Goal: Transaction & Acquisition: Purchase product/service

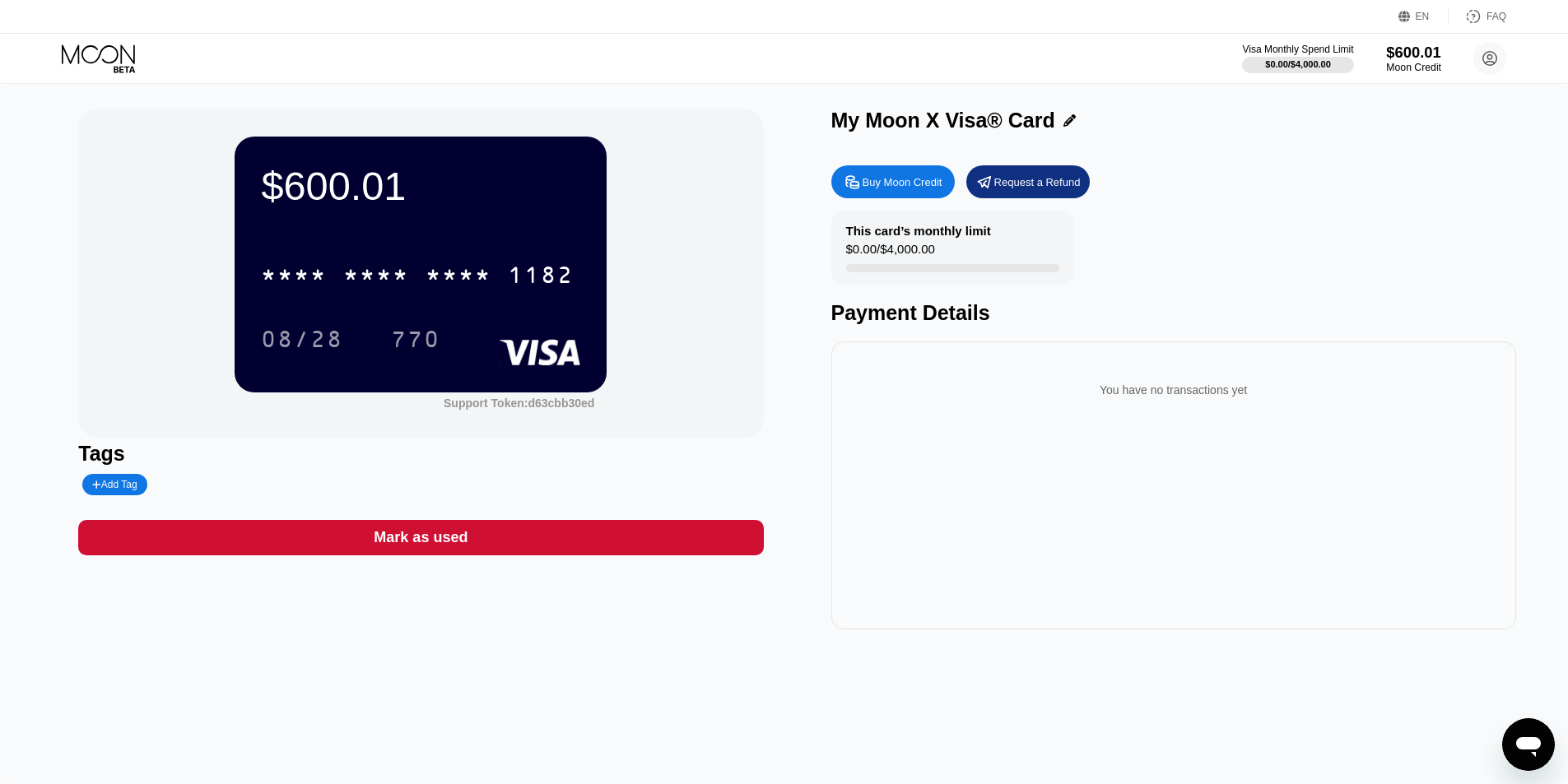
click at [1401, 64] on div "Moon Credit" at bounding box center [1414, 67] width 55 height 12
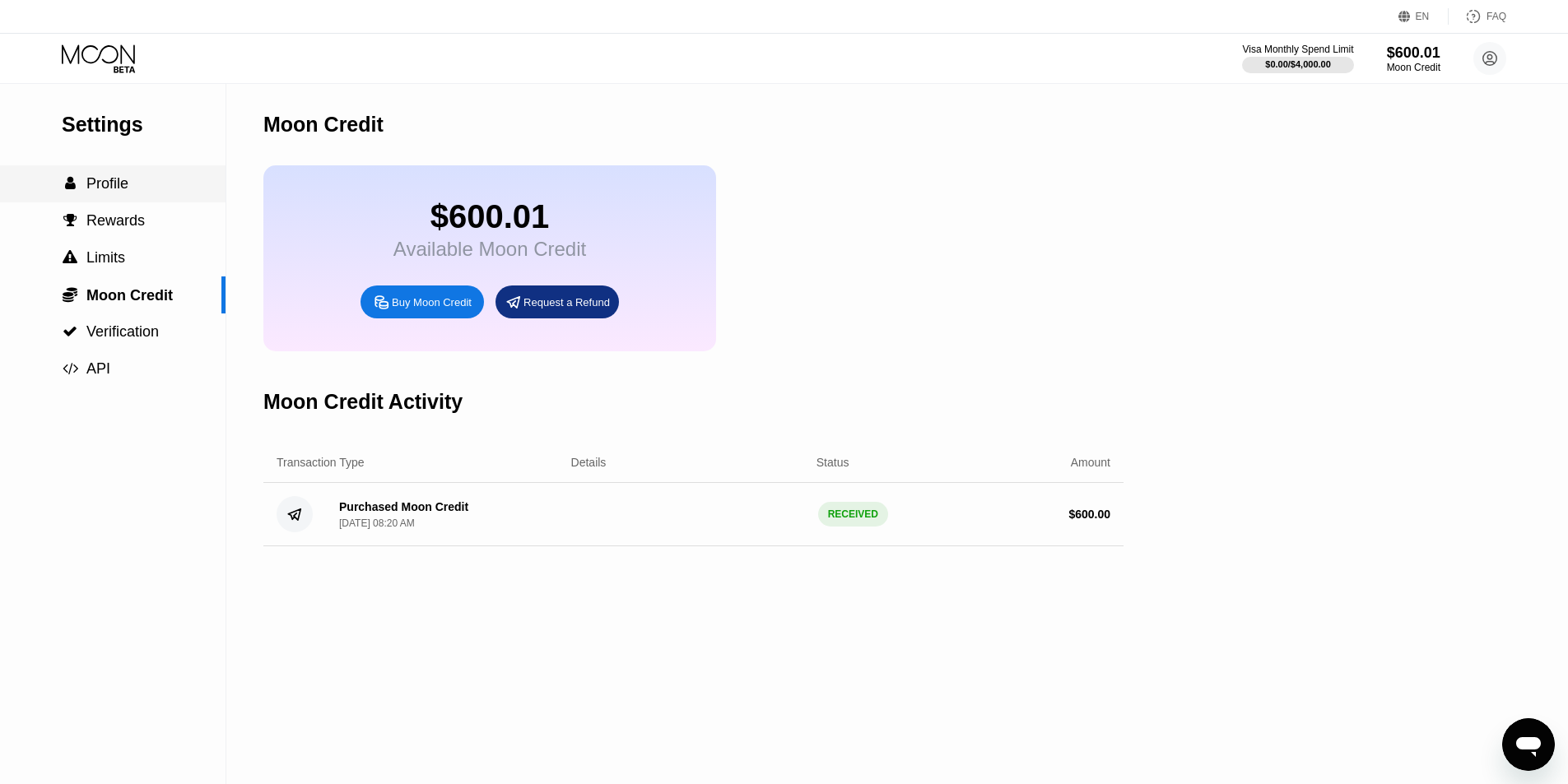
click at [127, 190] on span "Profile" at bounding box center [107, 183] width 42 height 16
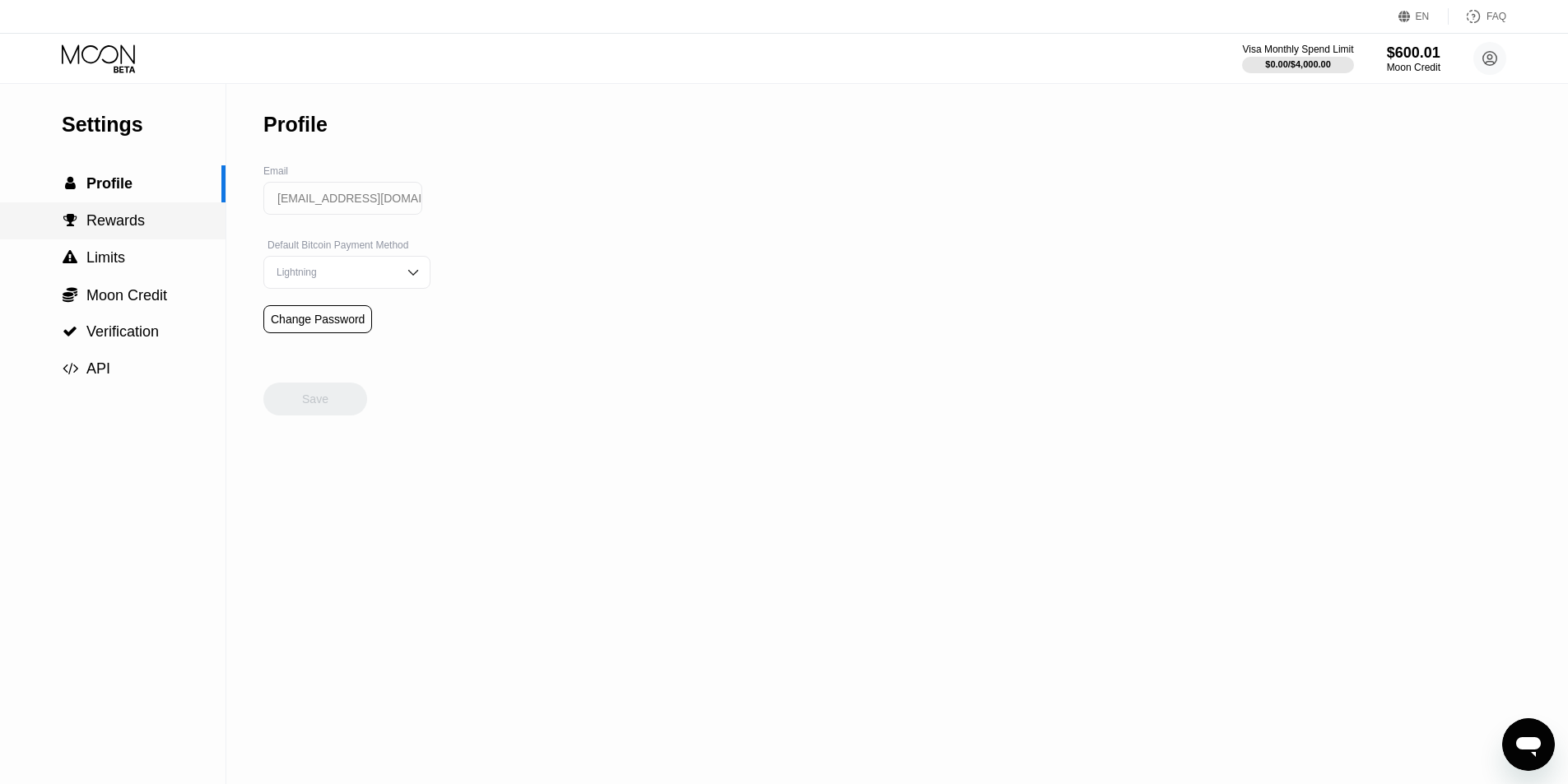
click at [116, 220] on span "Rewards" at bounding box center [115, 220] width 58 height 16
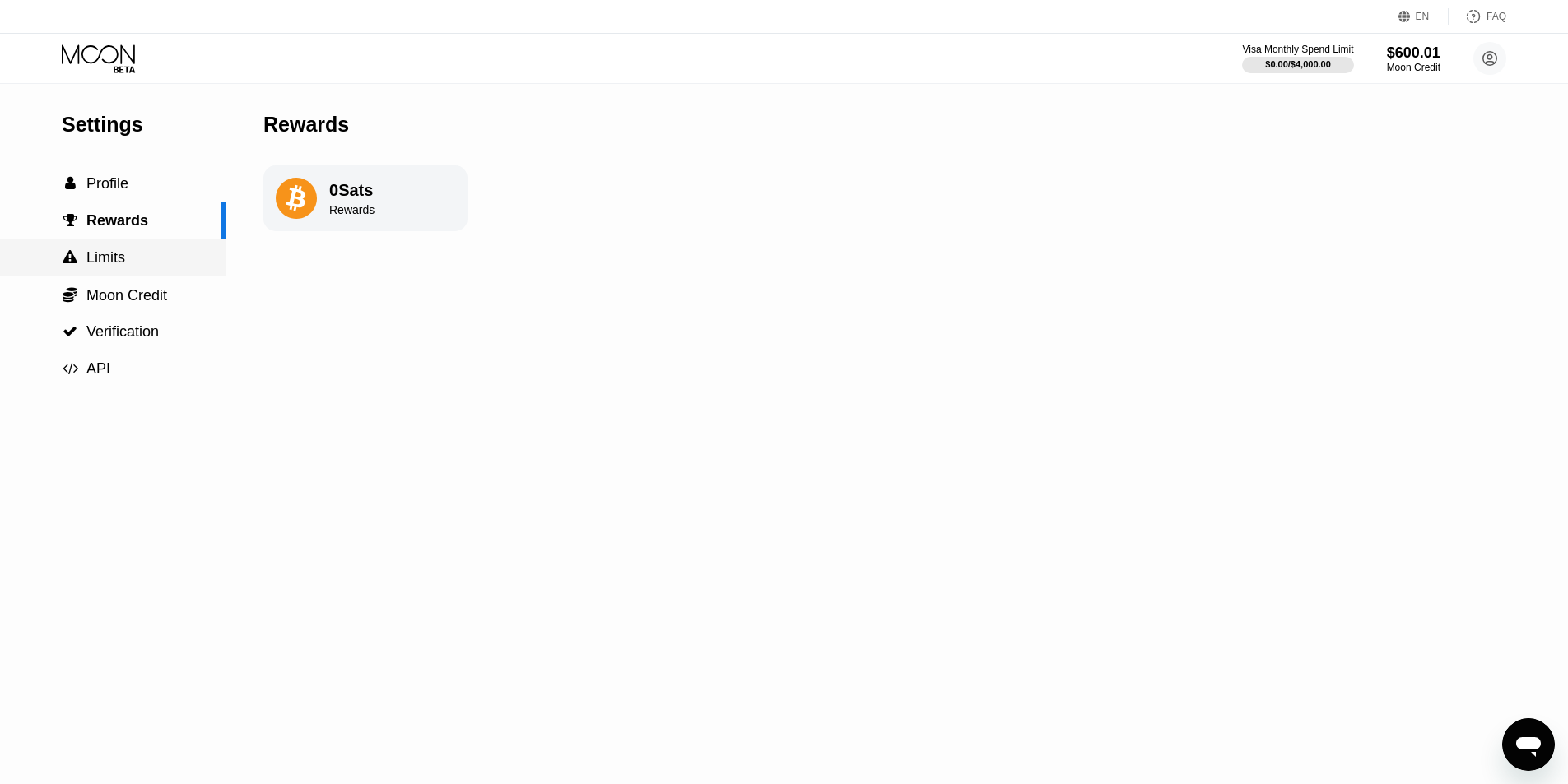
click at [116, 247] on div " Limits" at bounding box center [113, 258] width 226 height 37
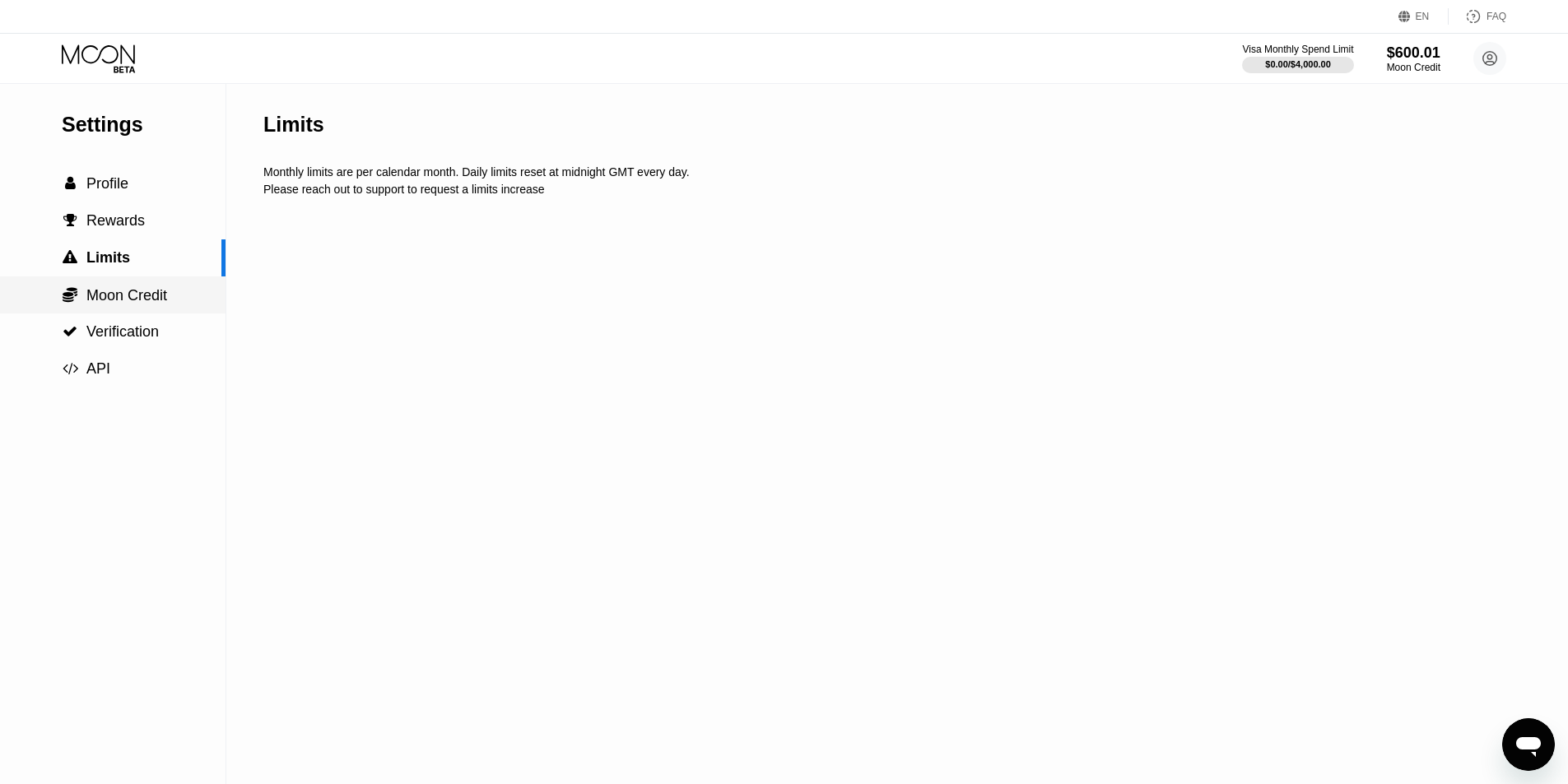
click at [130, 293] on span "Moon Credit" at bounding box center [126, 296] width 81 height 16
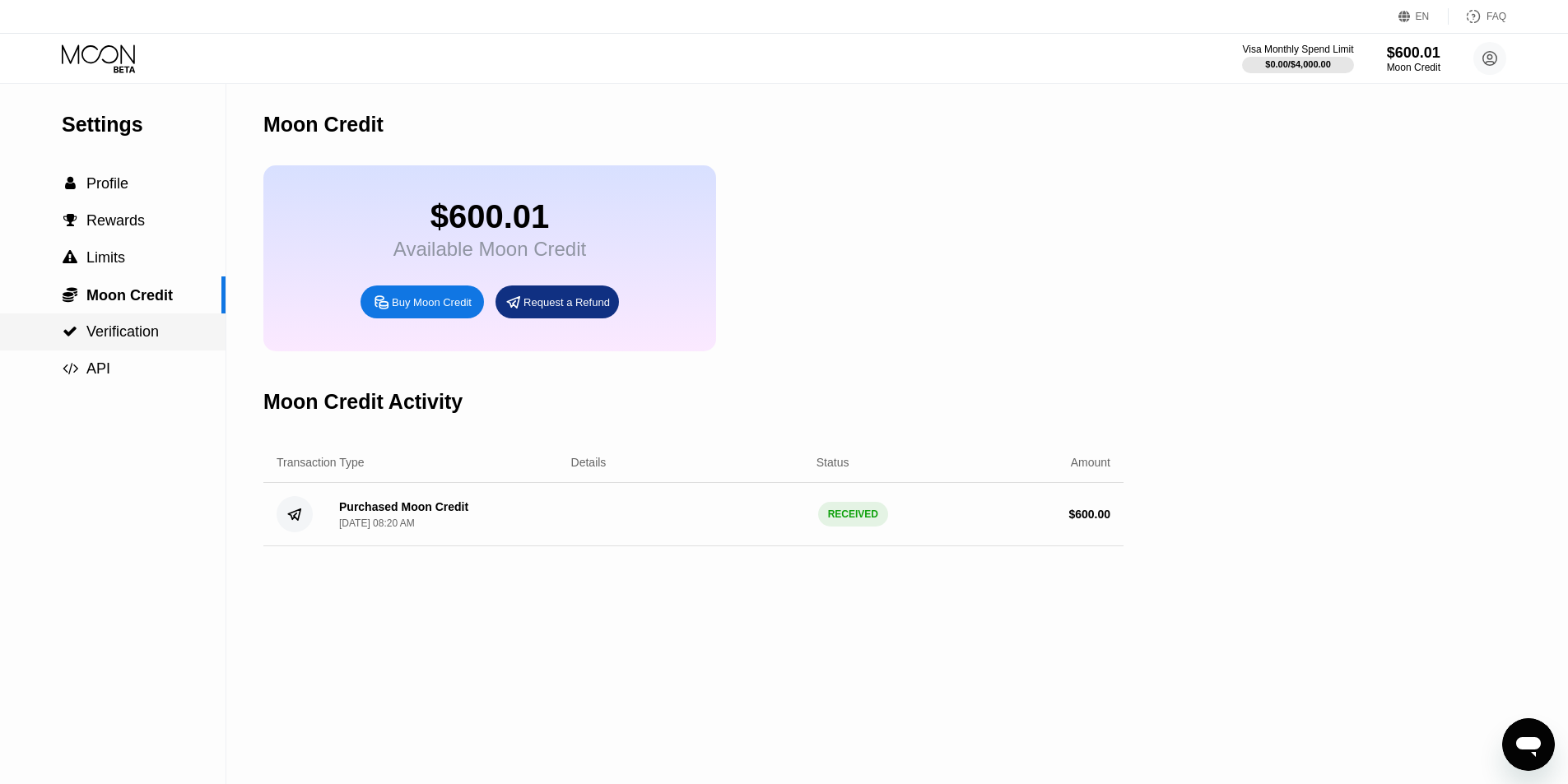
click at [111, 340] on span "Verification" at bounding box center [122, 331] width 73 height 16
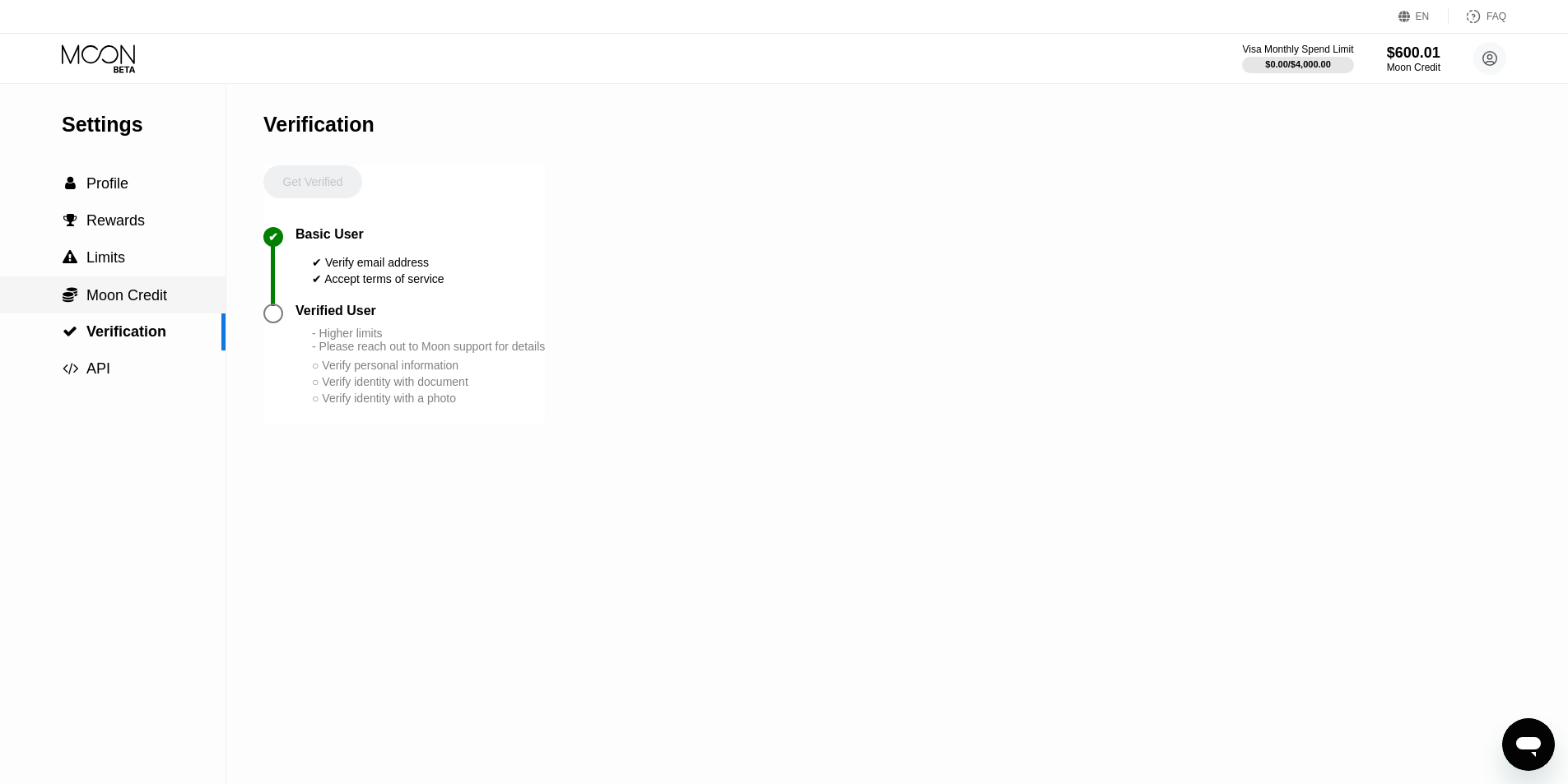
click at [147, 300] on span "Moon Credit" at bounding box center [126, 296] width 81 height 16
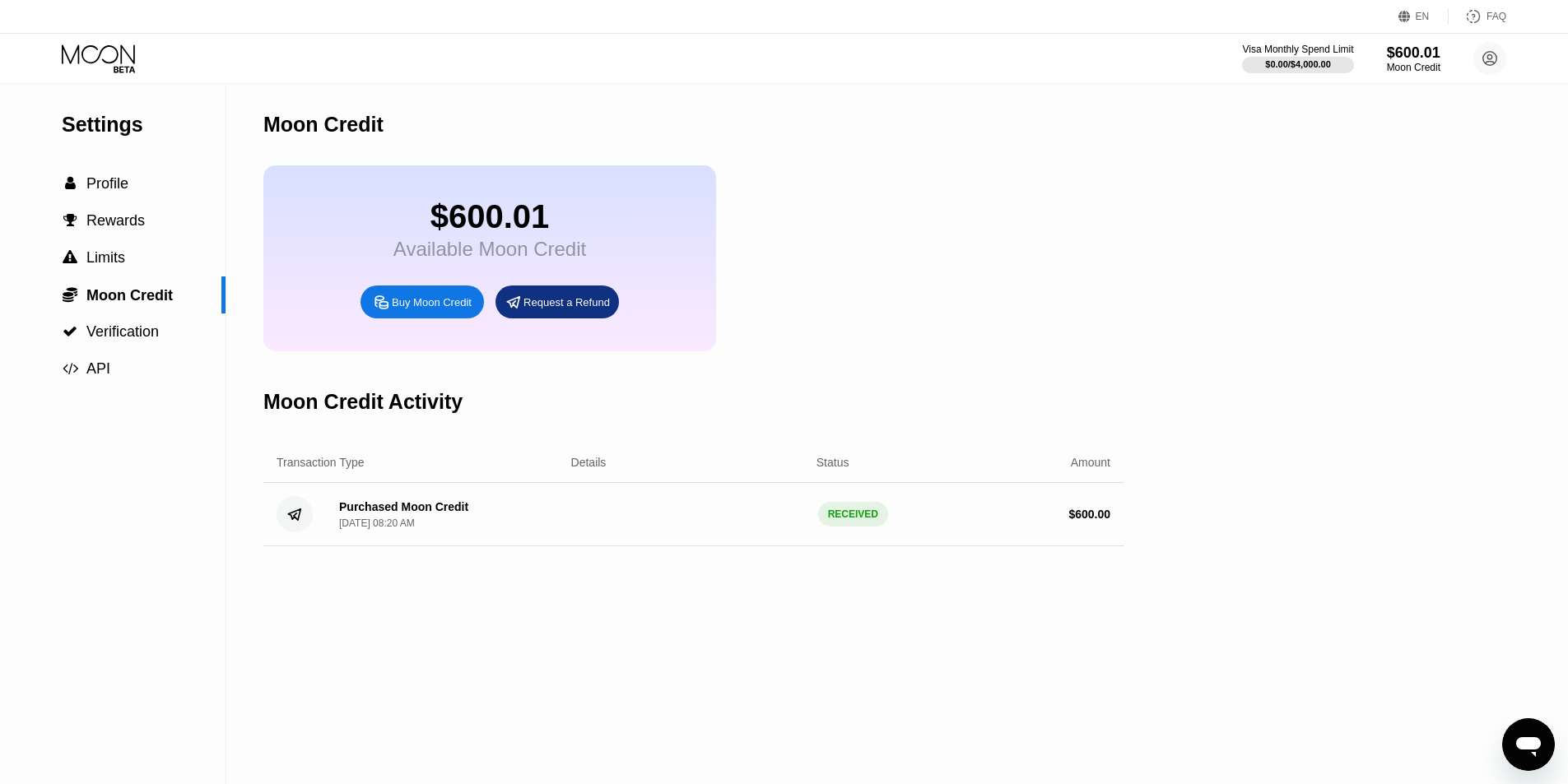
click at [399, 309] on div "Buy Moon Credit" at bounding box center [432, 302] width 80 height 14
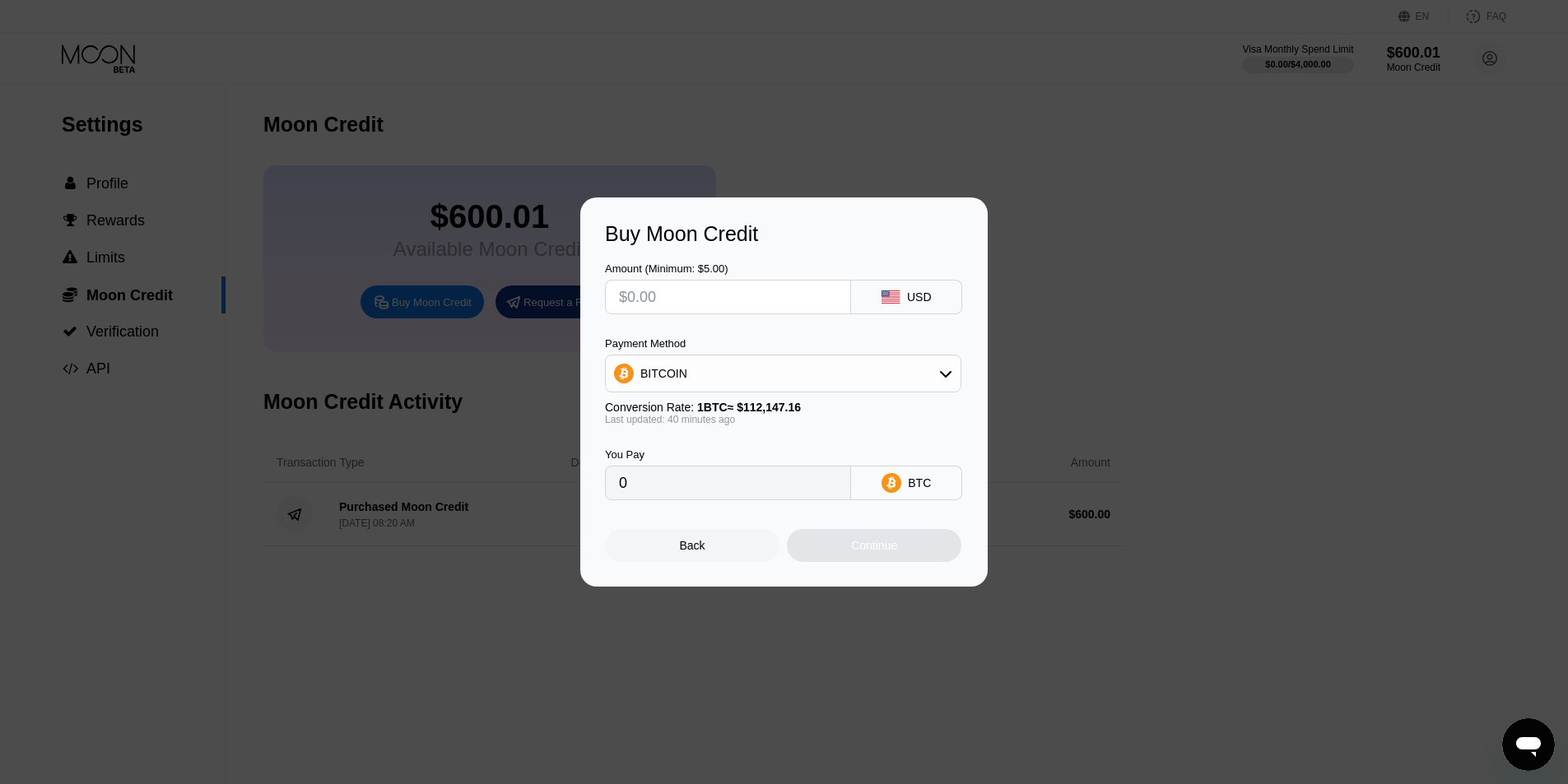
click at [704, 545] on div "Back" at bounding box center [692, 545] width 25 height 14
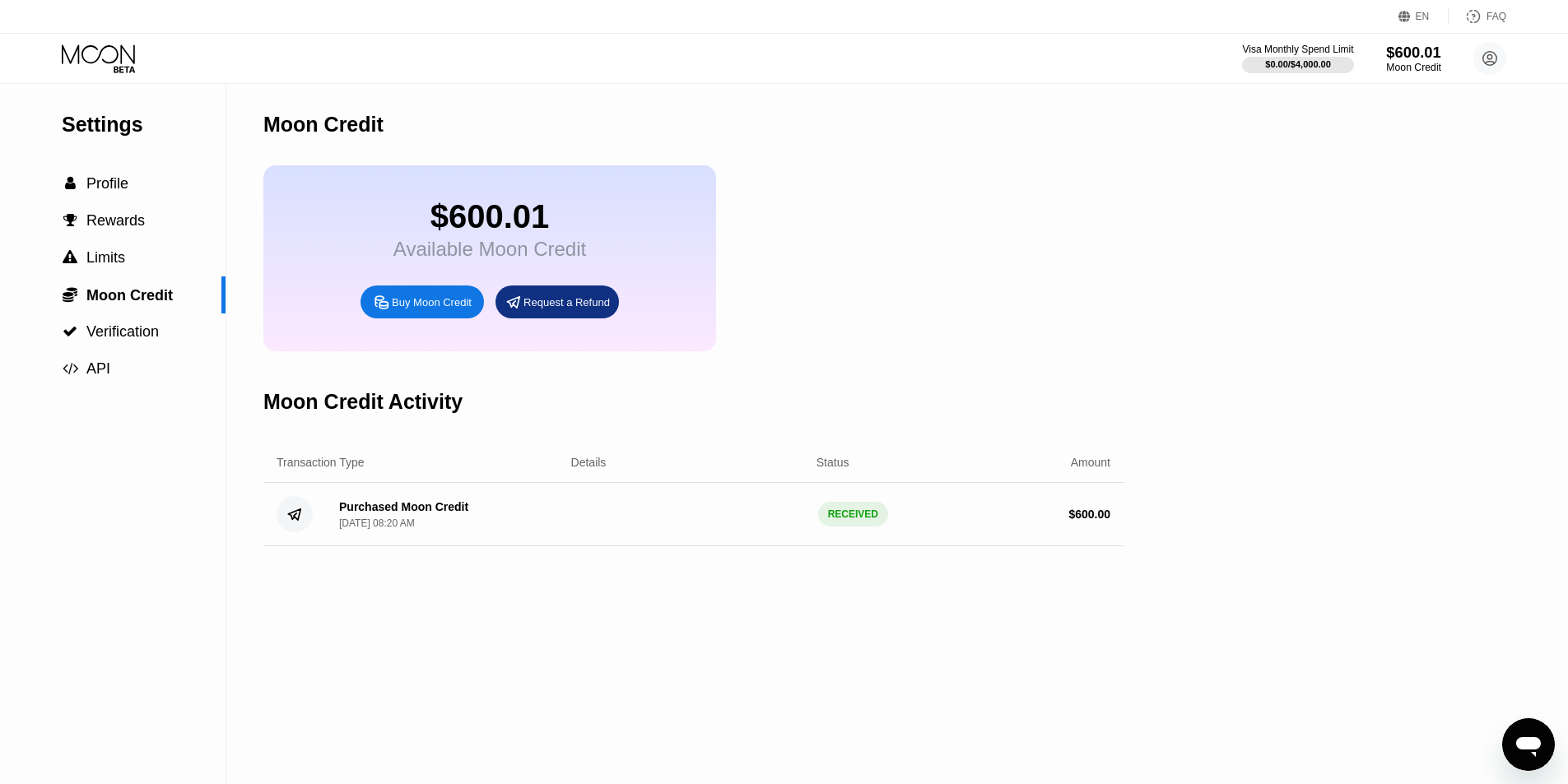
click at [1429, 55] on div "$600.01" at bounding box center [1414, 52] width 55 height 17
click at [112, 340] on span "Verification" at bounding box center [122, 331] width 73 height 16
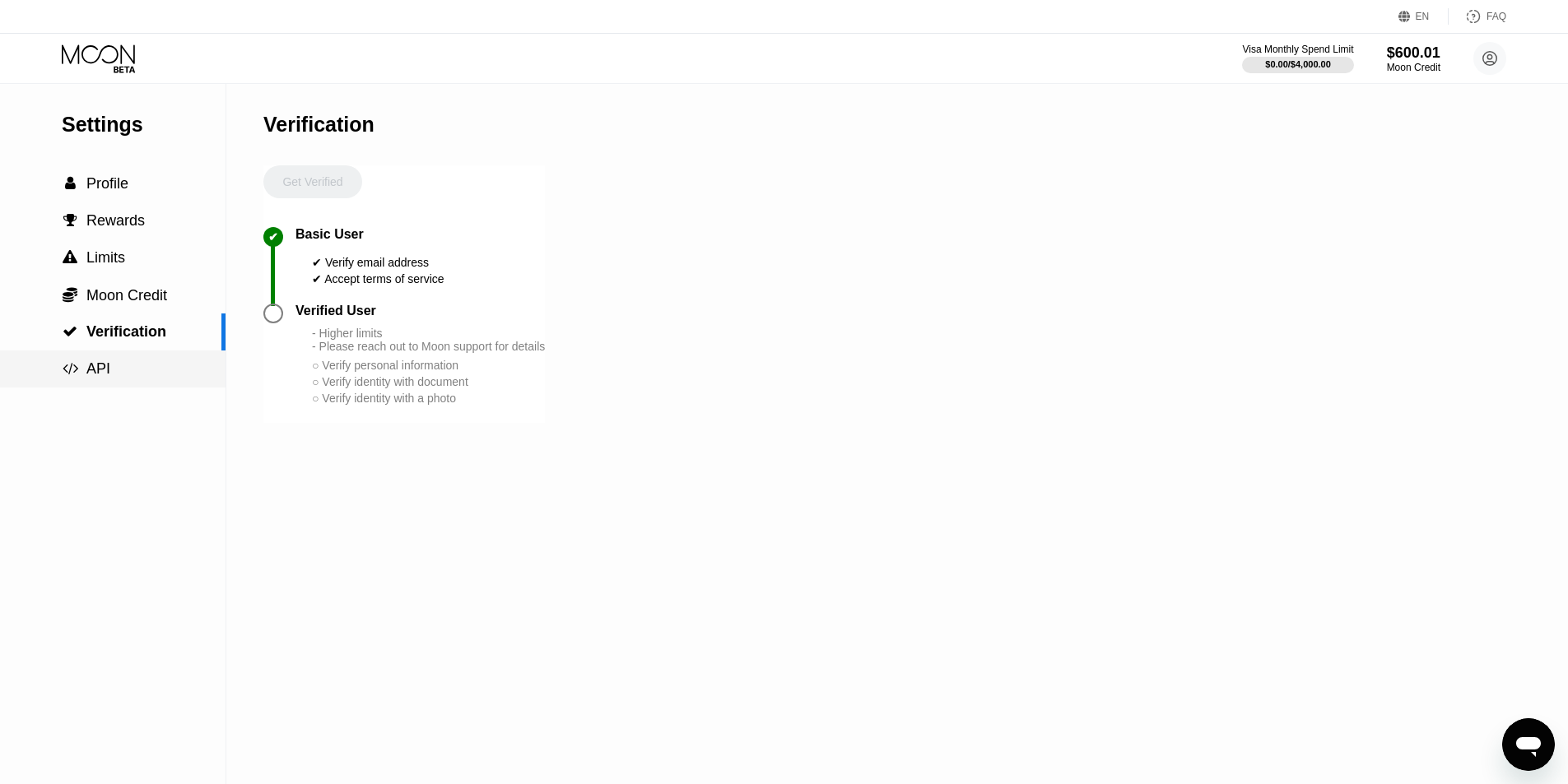
click at [105, 386] on div " API" at bounding box center [113, 368] width 226 height 37
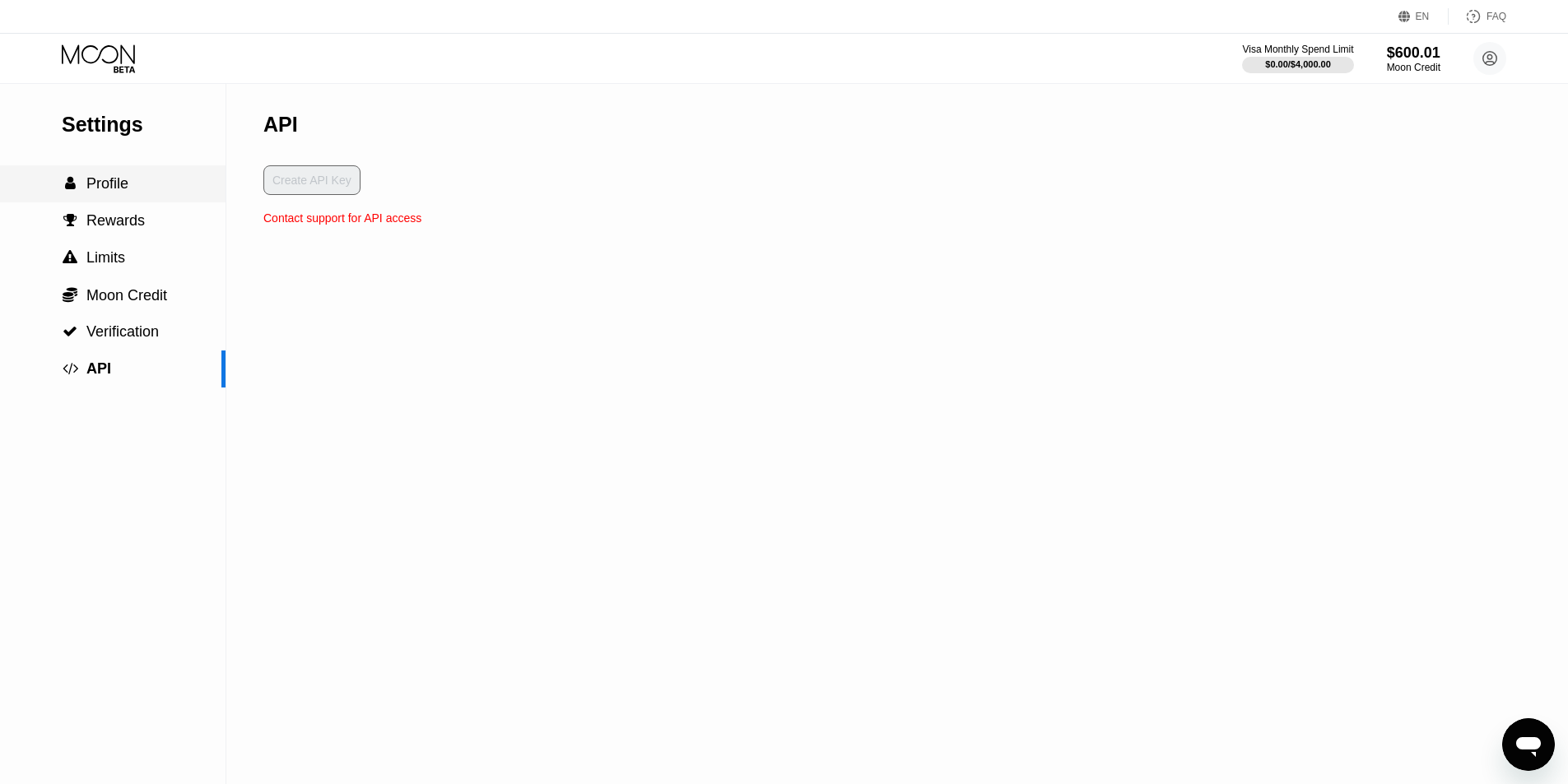
click at [118, 172] on div " Profile" at bounding box center [113, 183] width 226 height 37
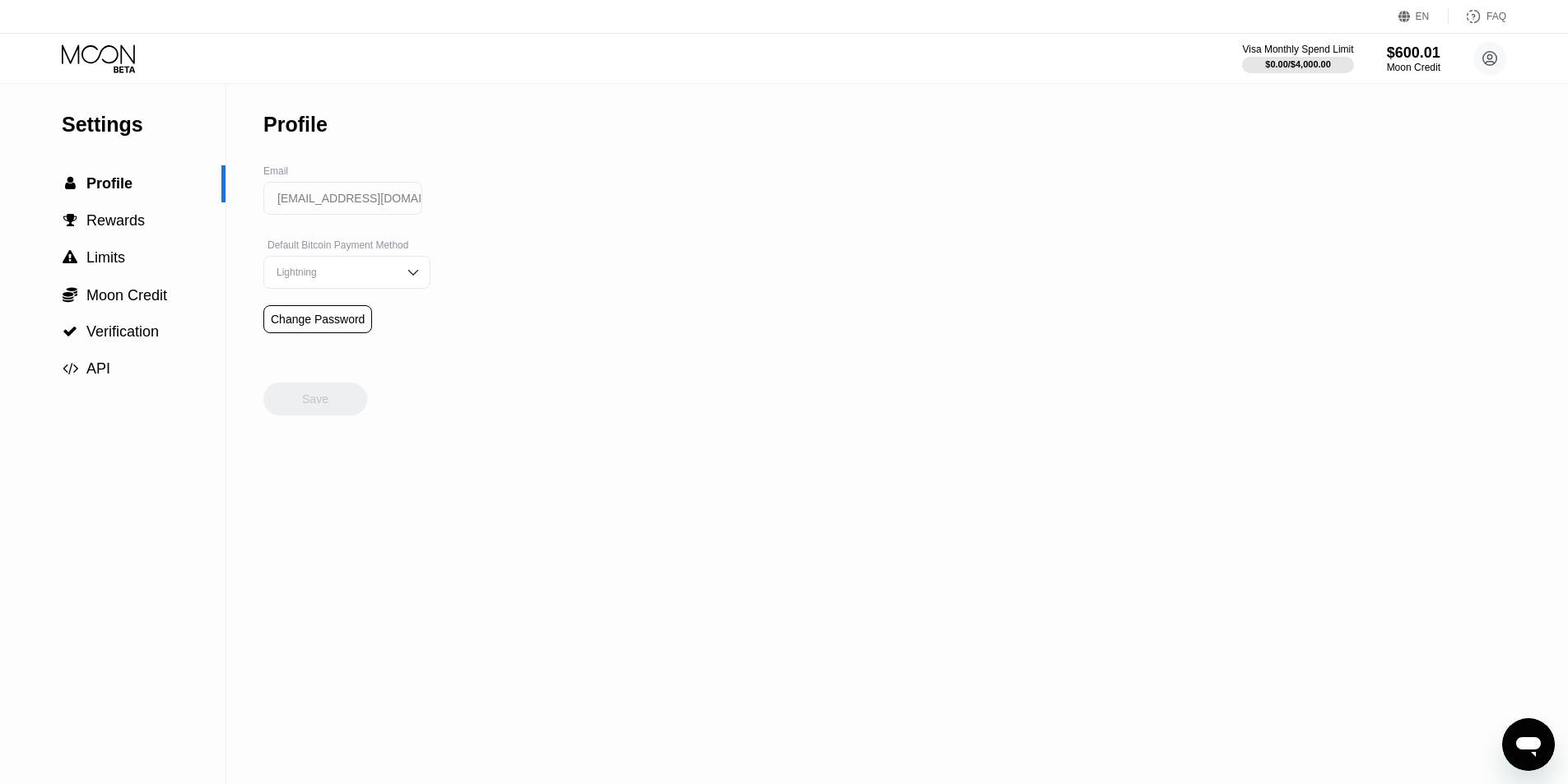
click at [120, 49] on icon at bounding box center [100, 59] width 76 height 29
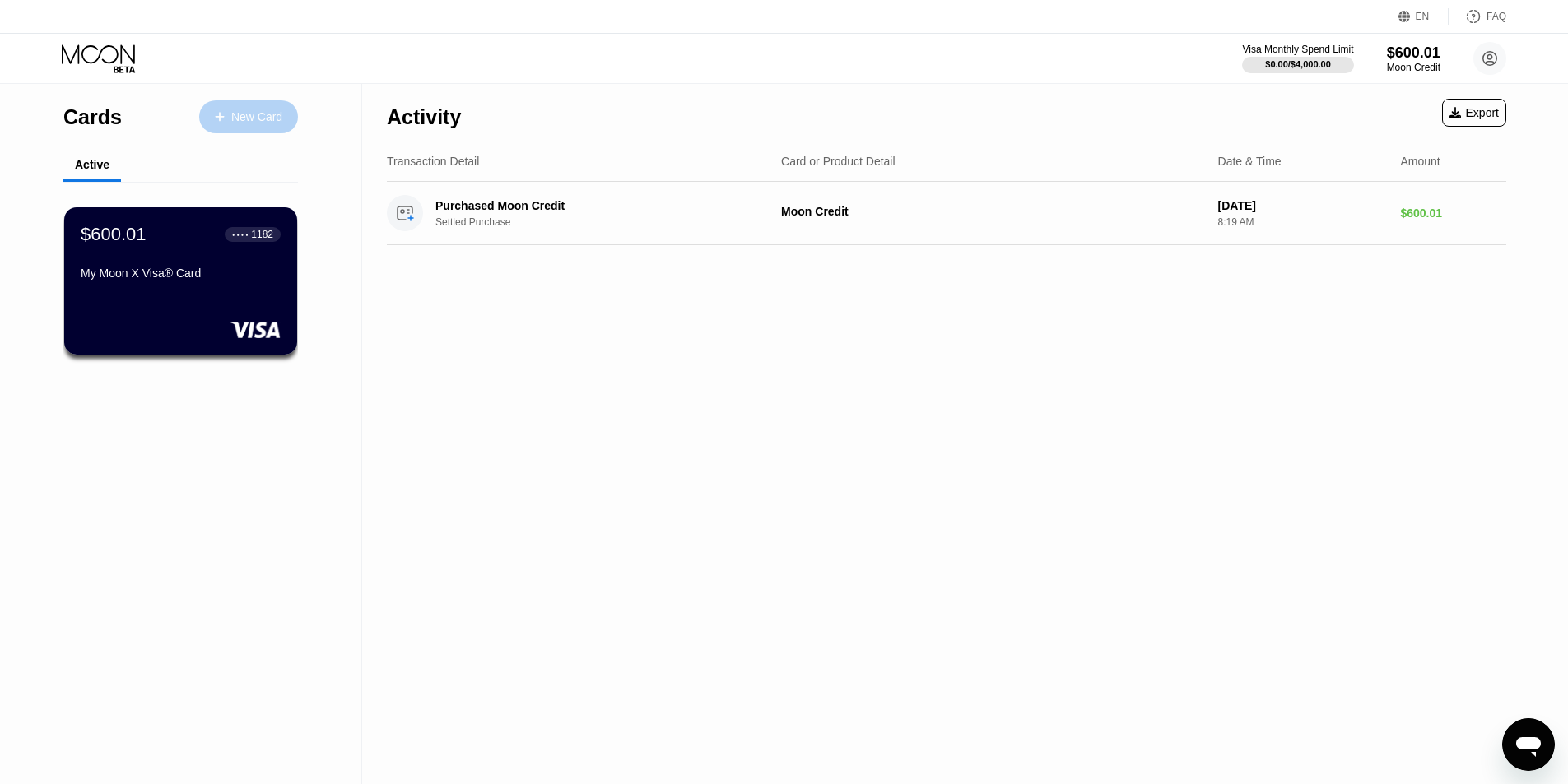
click at [243, 115] on div "New Card" at bounding box center [257, 117] width 51 height 14
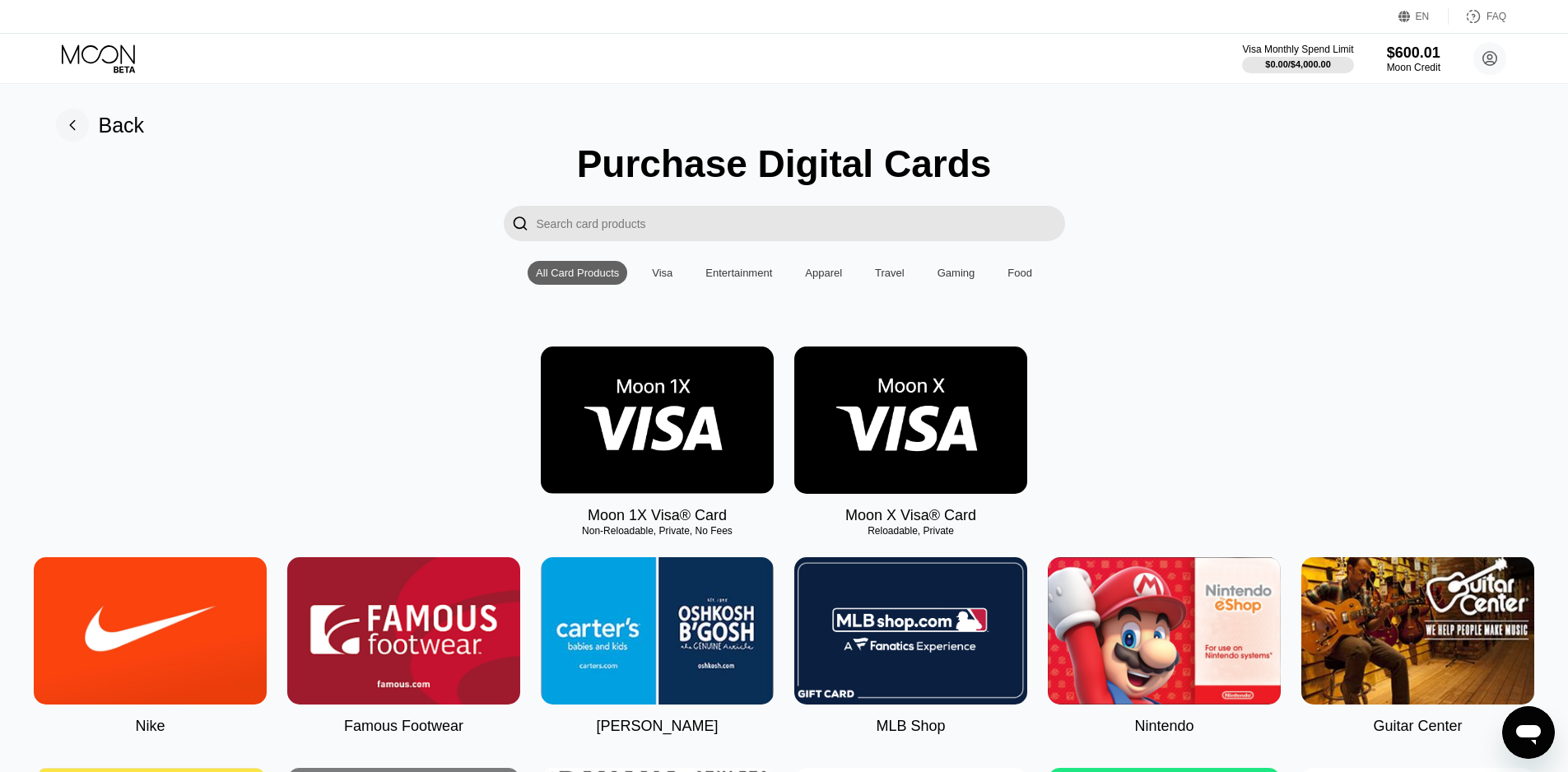
click at [658, 279] on div "Visa" at bounding box center [662, 273] width 21 height 13
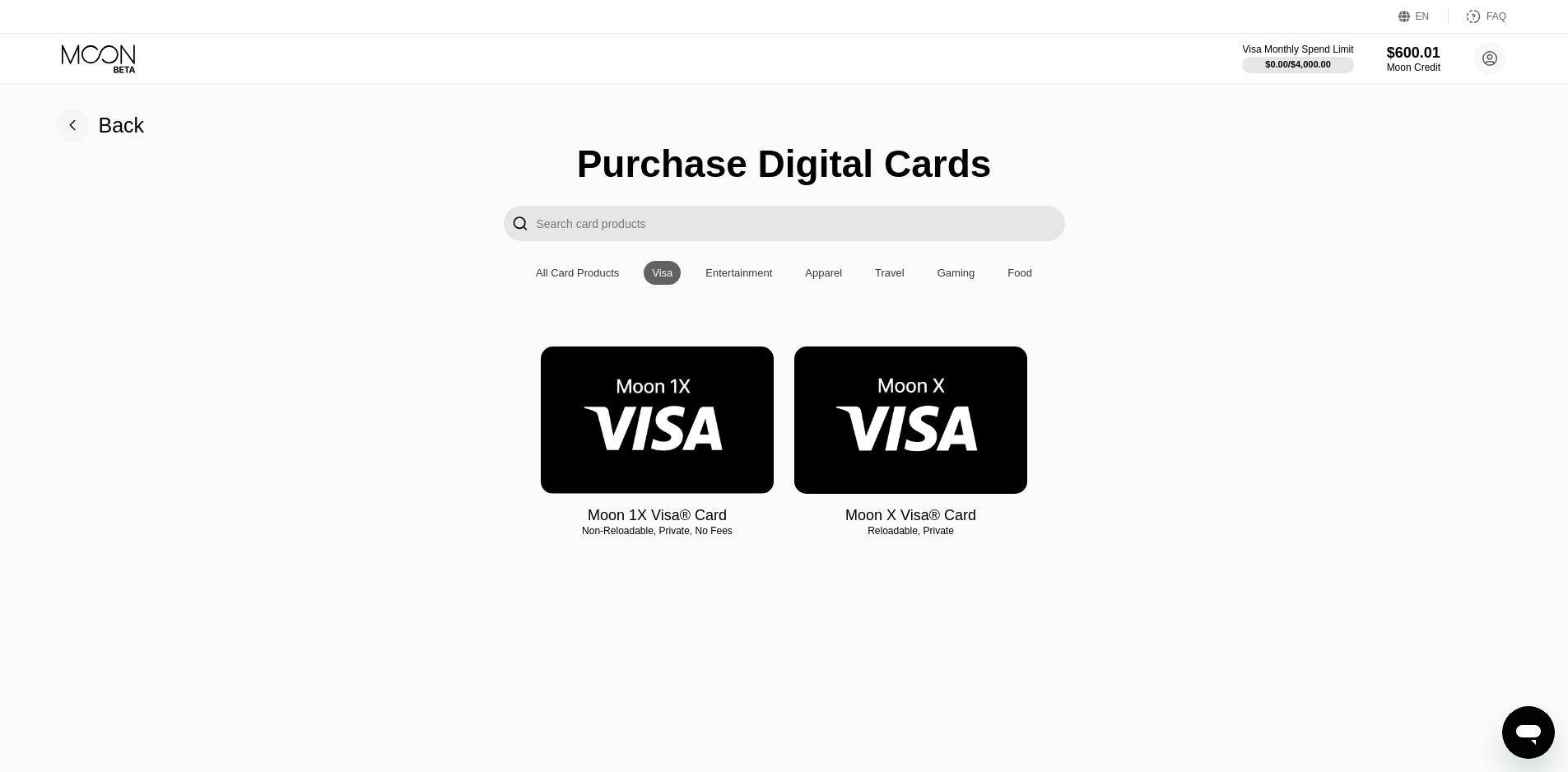
click at [691, 451] on img at bounding box center [657, 420] width 233 height 147
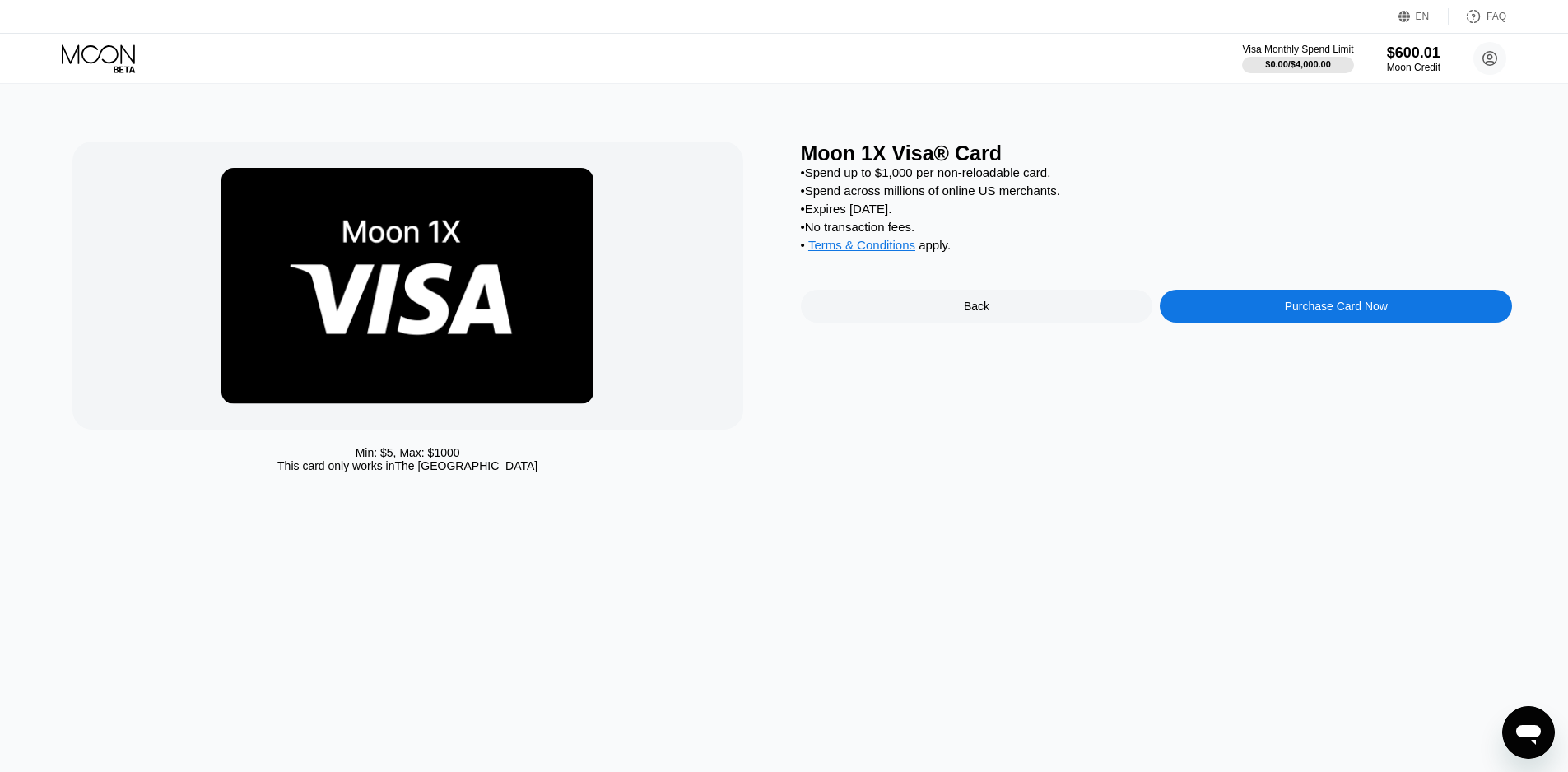
click at [1237, 323] on div "Purchase Card Now" at bounding box center [1336, 306] width 352 height 33
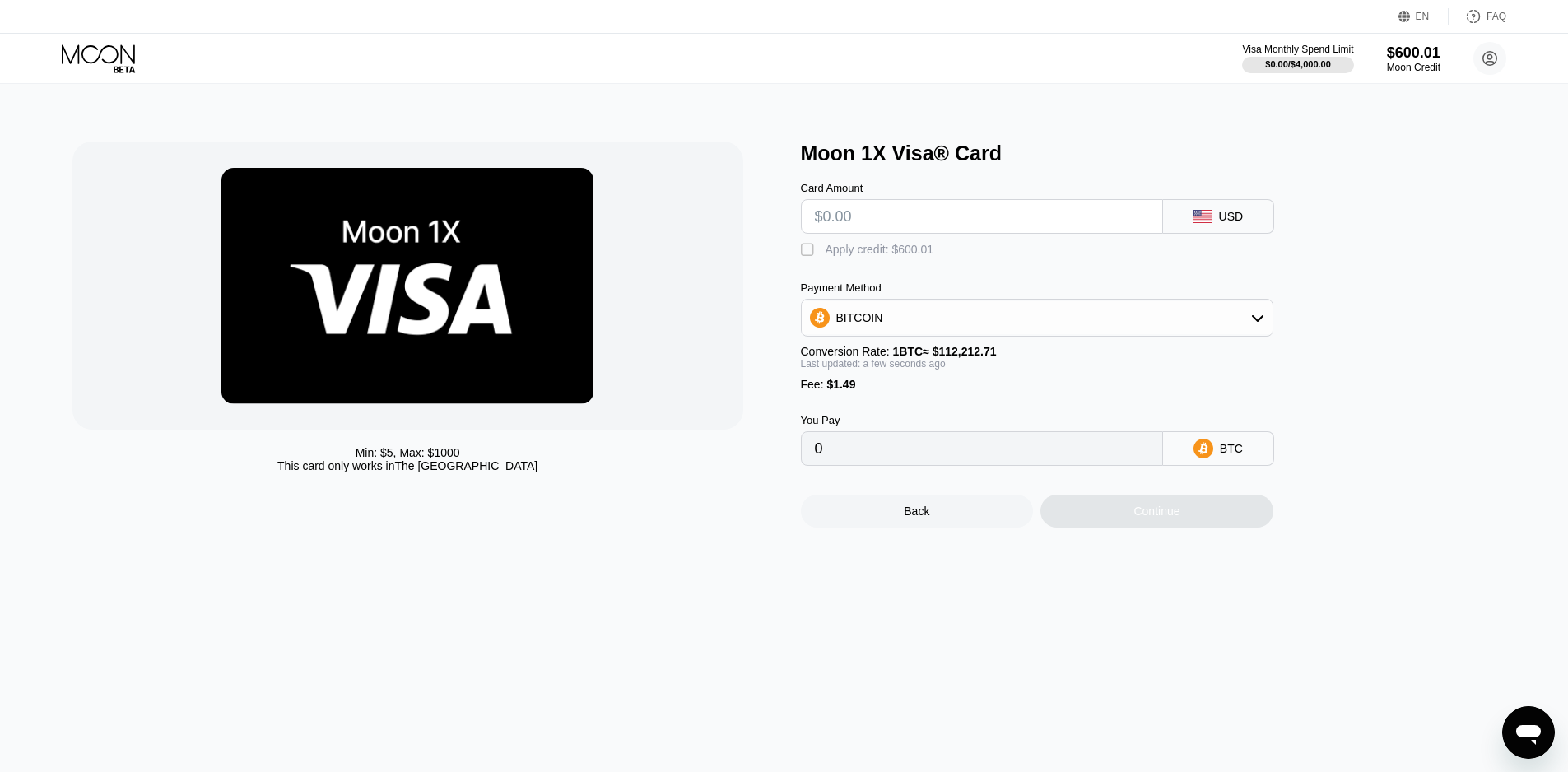
click at [900, 334] on div "BITCOIN" at bounding box center [1037, 318] width 471 height 33
click at [938, 214] on input "text" at bounding box center [982, 216] width 334 height 33
click at [808, 254] on div "" at bounding box center [809, 250] width 16 height 16
click at [865, 222] on input "text" at bounding box center [982, 216] width 334 height 33
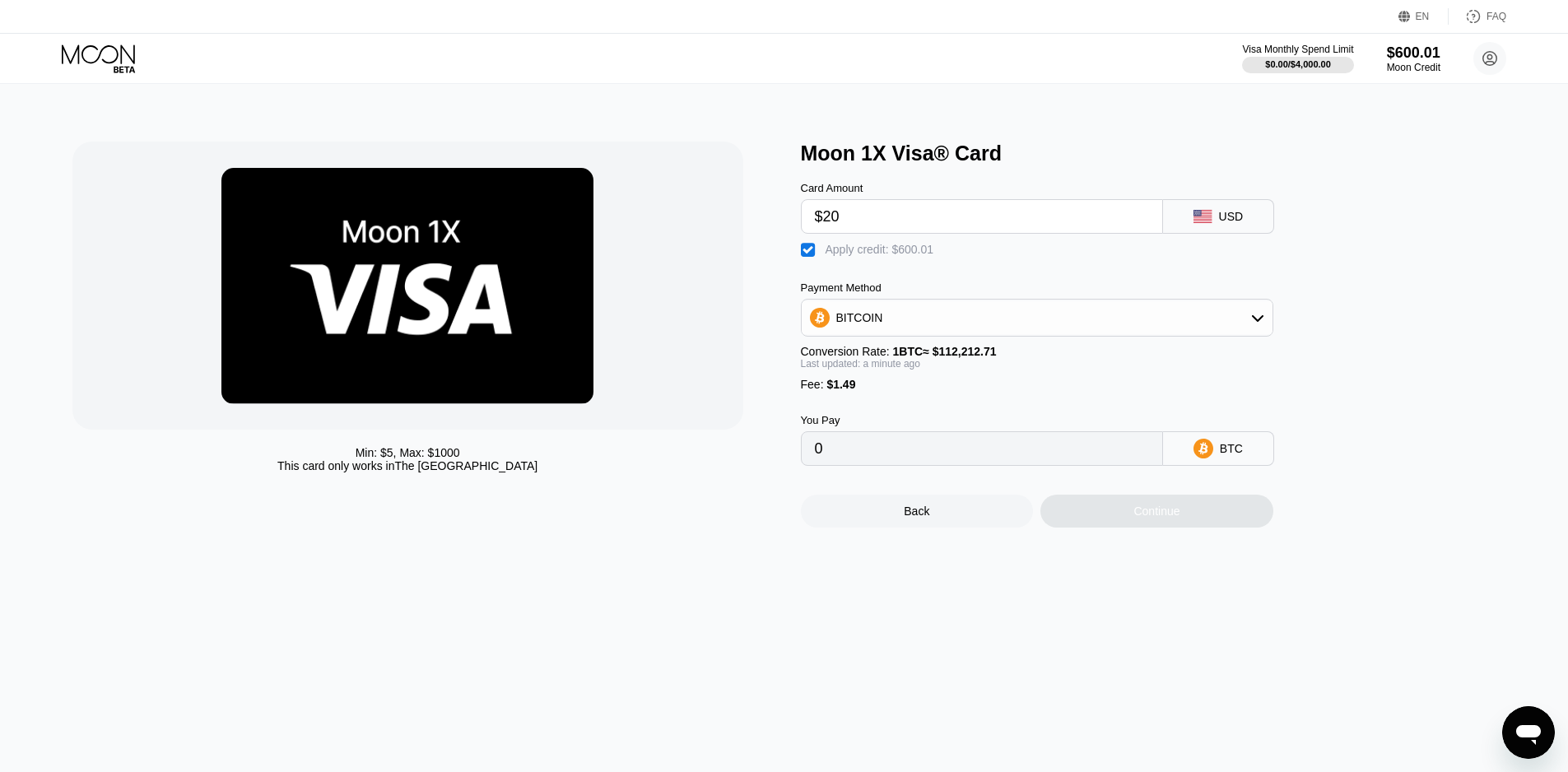
type input "$200"
type input "$2"
type input "$180"
click at [860, 465] on input "0" at bounding box center [982, 448] width 334 height 33
click at [1125, 527] on div "Continue" at bounding box center [1157, 511] width 233 height 33
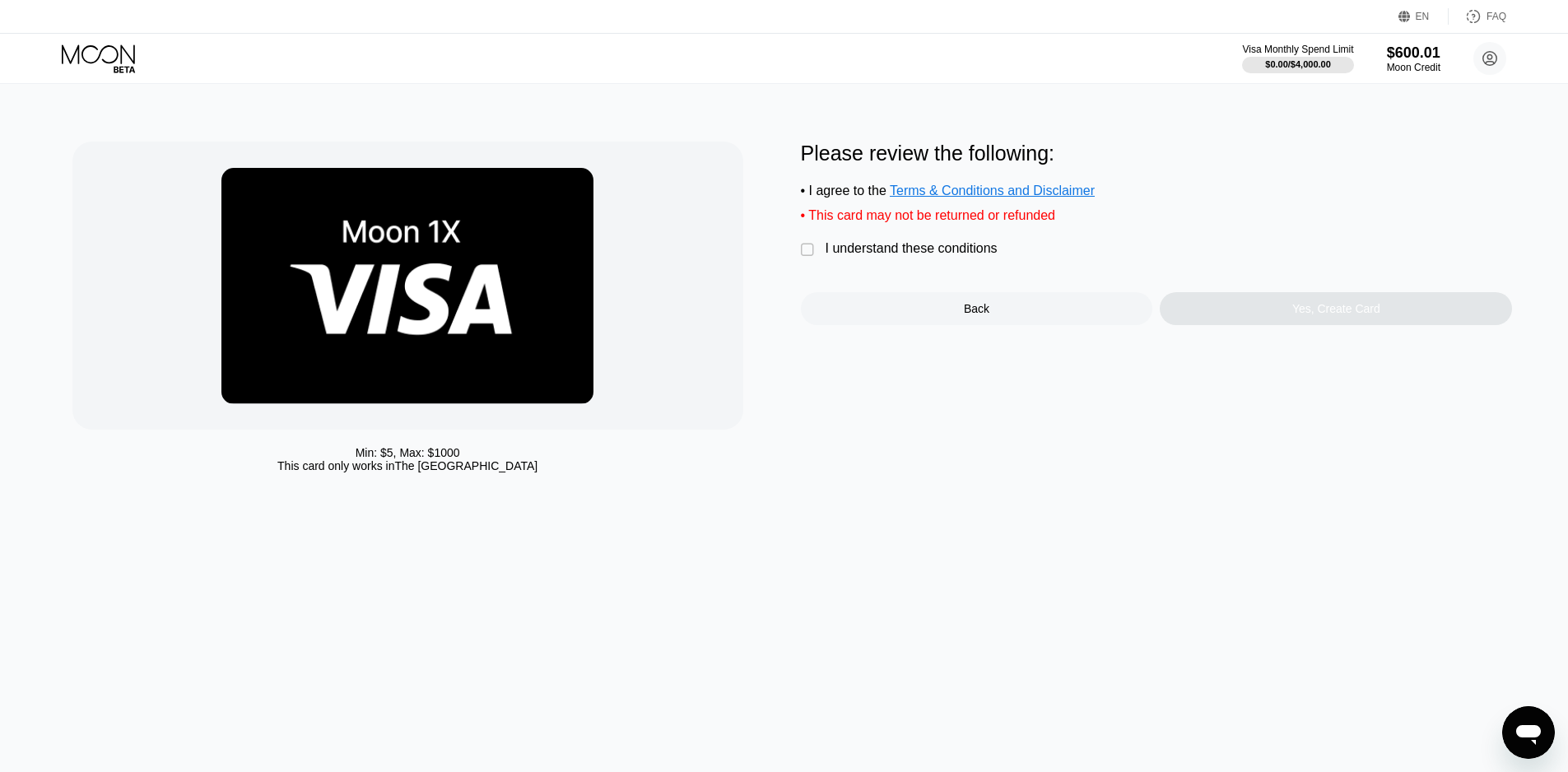
click at [812, 255] on div "" at bounding box center [809, 250] width 16 height 16
click at [1216, 322] on div "Yes, Create Card" at bounding box center [1336, 308] width 352 height 33
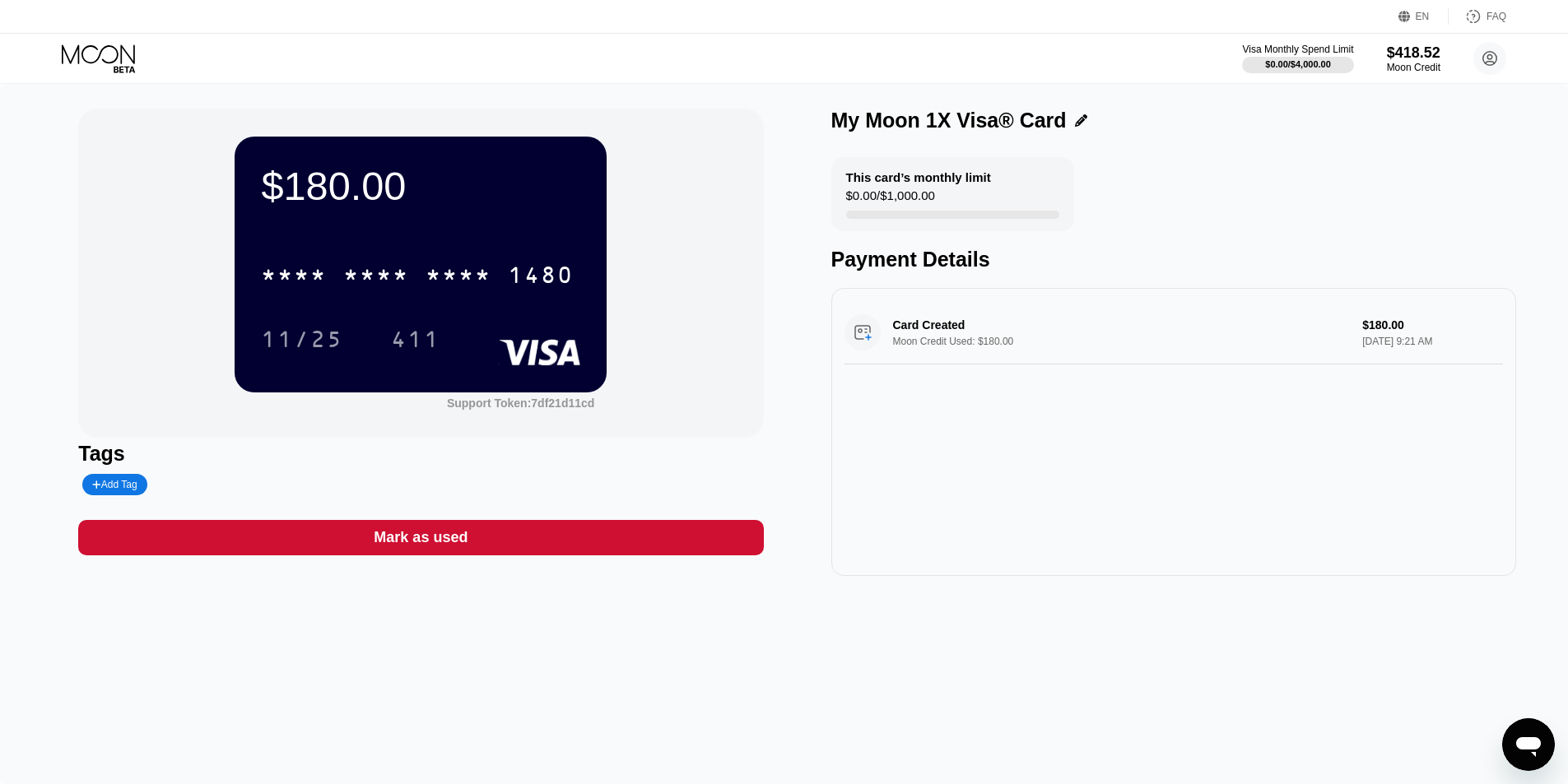
click at [106, 55] on icon at bounding box center [100, 59] width 76 height 29
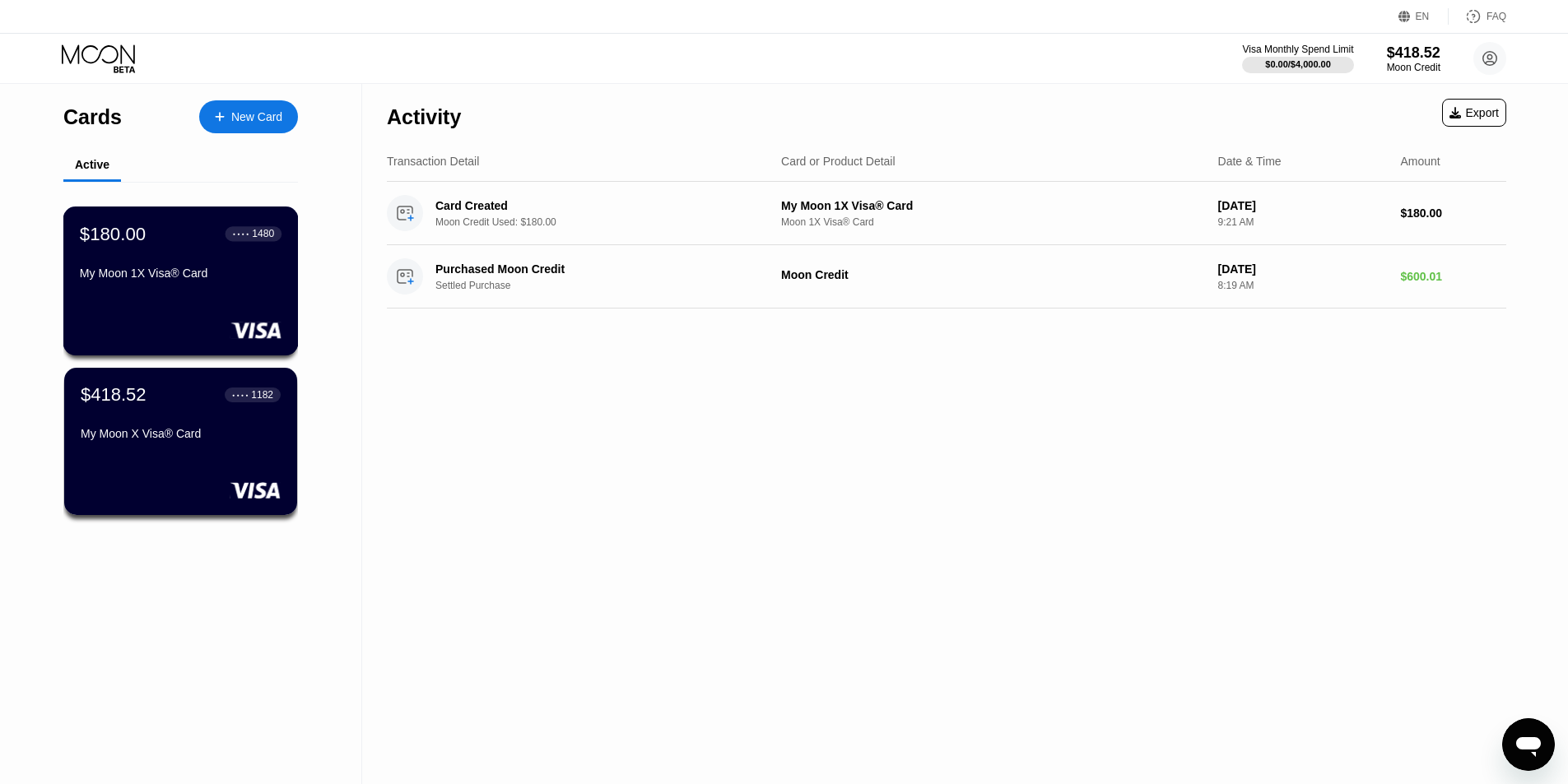
click at [186, 278] on div "My Moon 1X Visa® Card" at bounding box center [181, 273] width 201 height 14
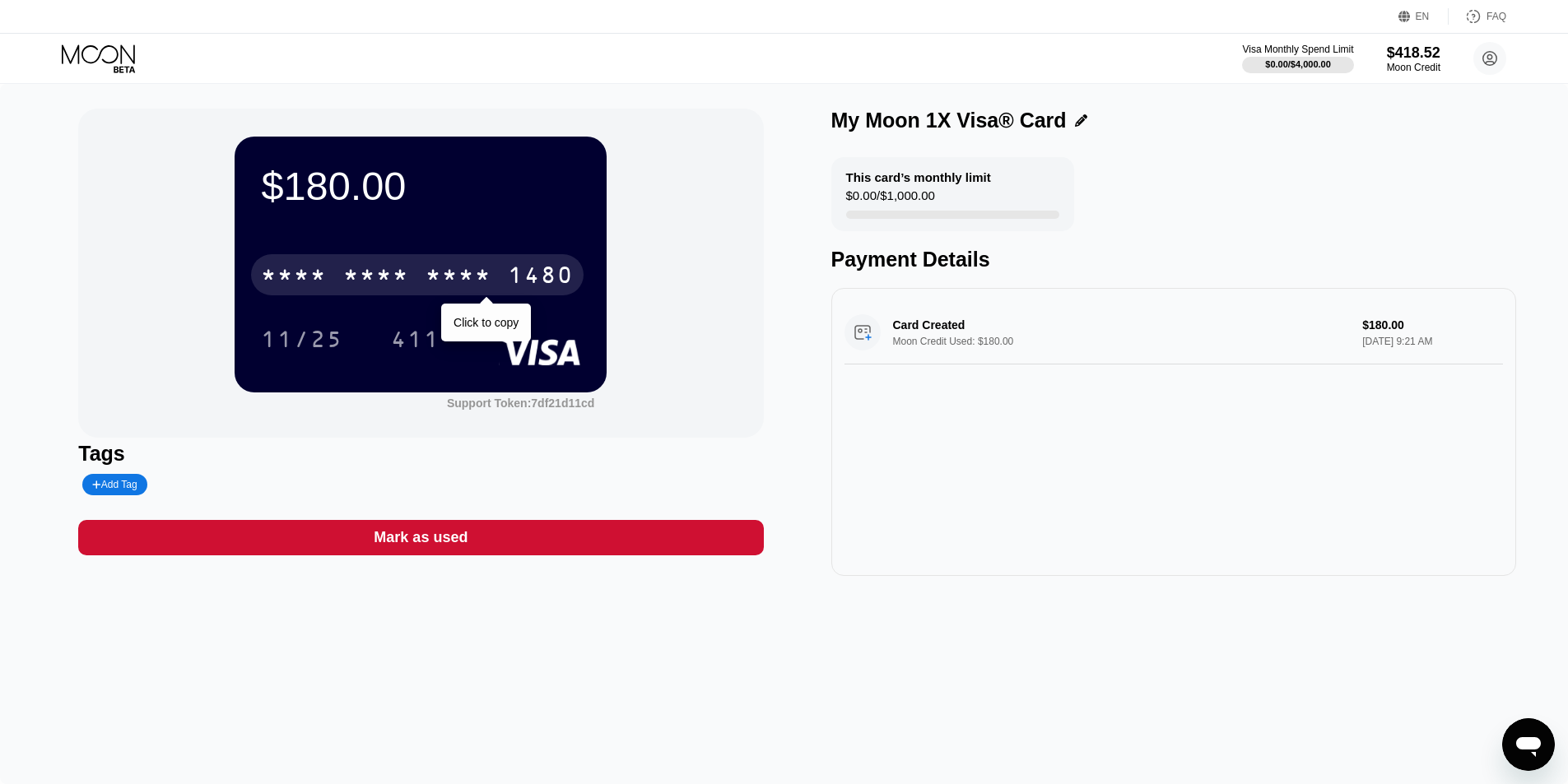
click at [412, 289] on div "* * * * * * * * * * * * 1480" at bounding box center [417, 274] width 332 height 41
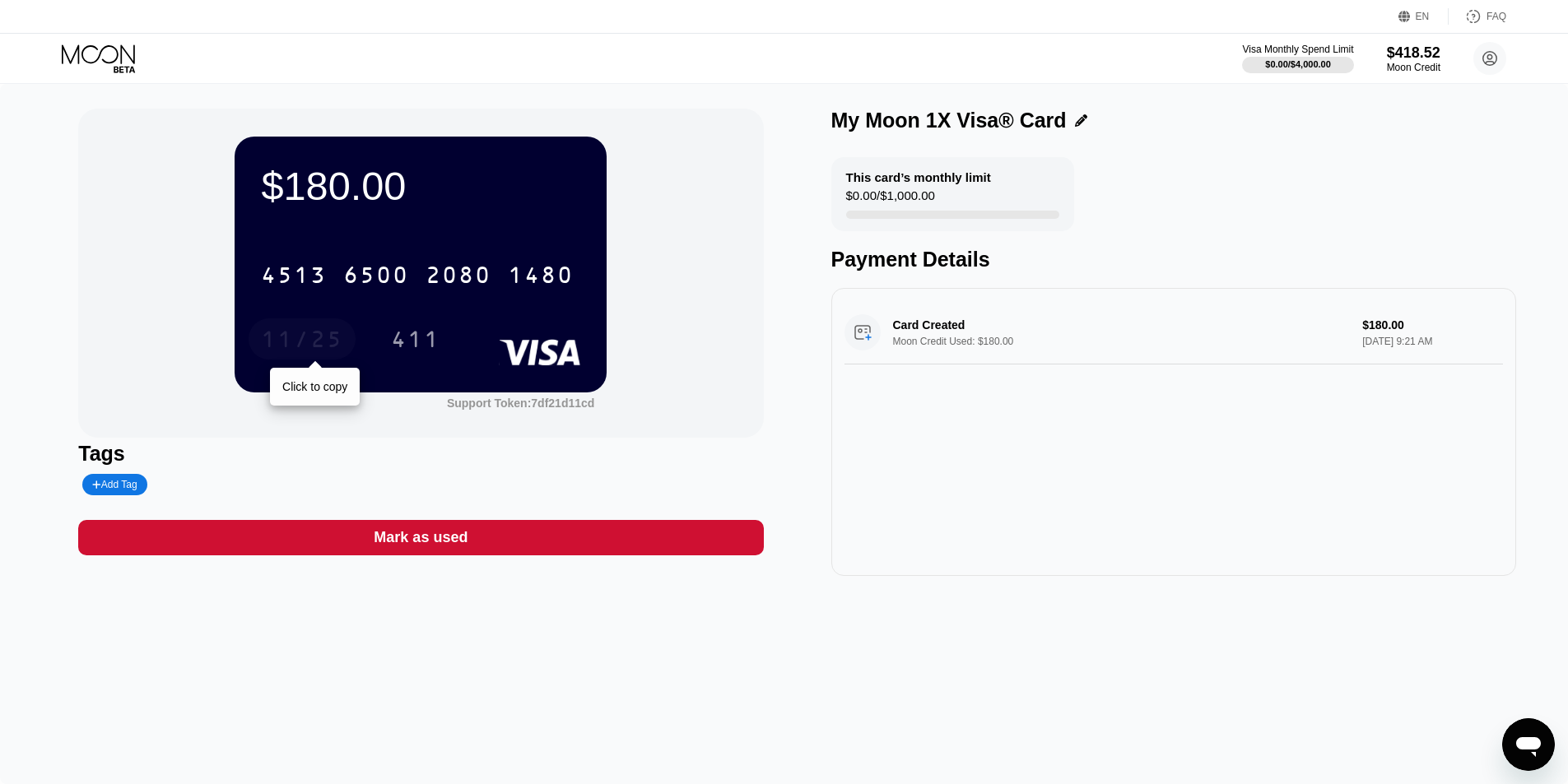
click at [320, 345] on div "11/25" at bounding box center [302, 341] width 83 height 26
click at [428, 338] on div "411" at bounding box center [416, 341] width 49 height 26
click at [113, 58] on icon at bounding box center [100, 59] width 76 height 29
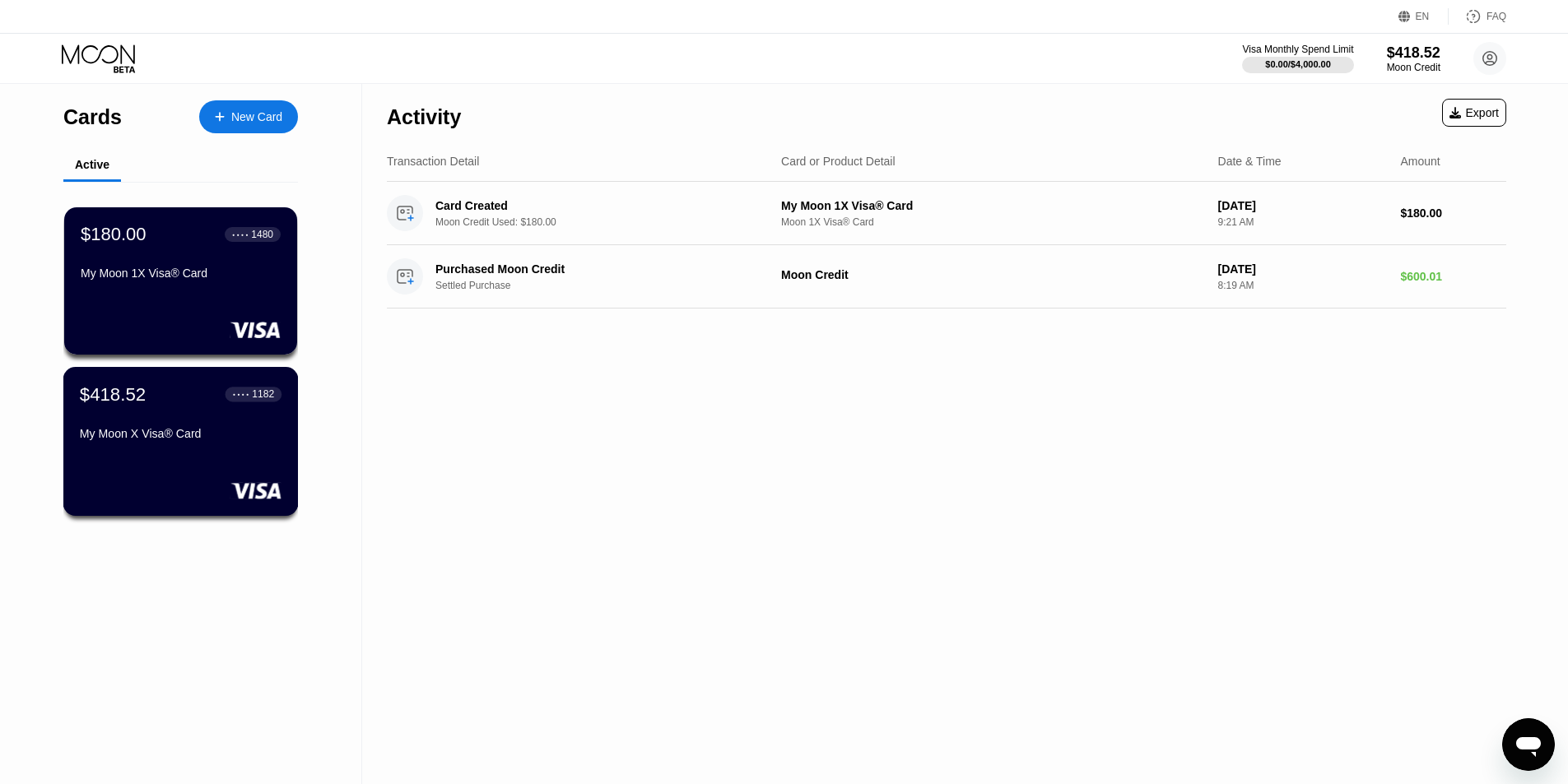
click at [199, 471] on div "$418.52 ● ● ● ● 1182 My Moon X Visa® Card" at bounding box center [181, 442] width 235 height 149
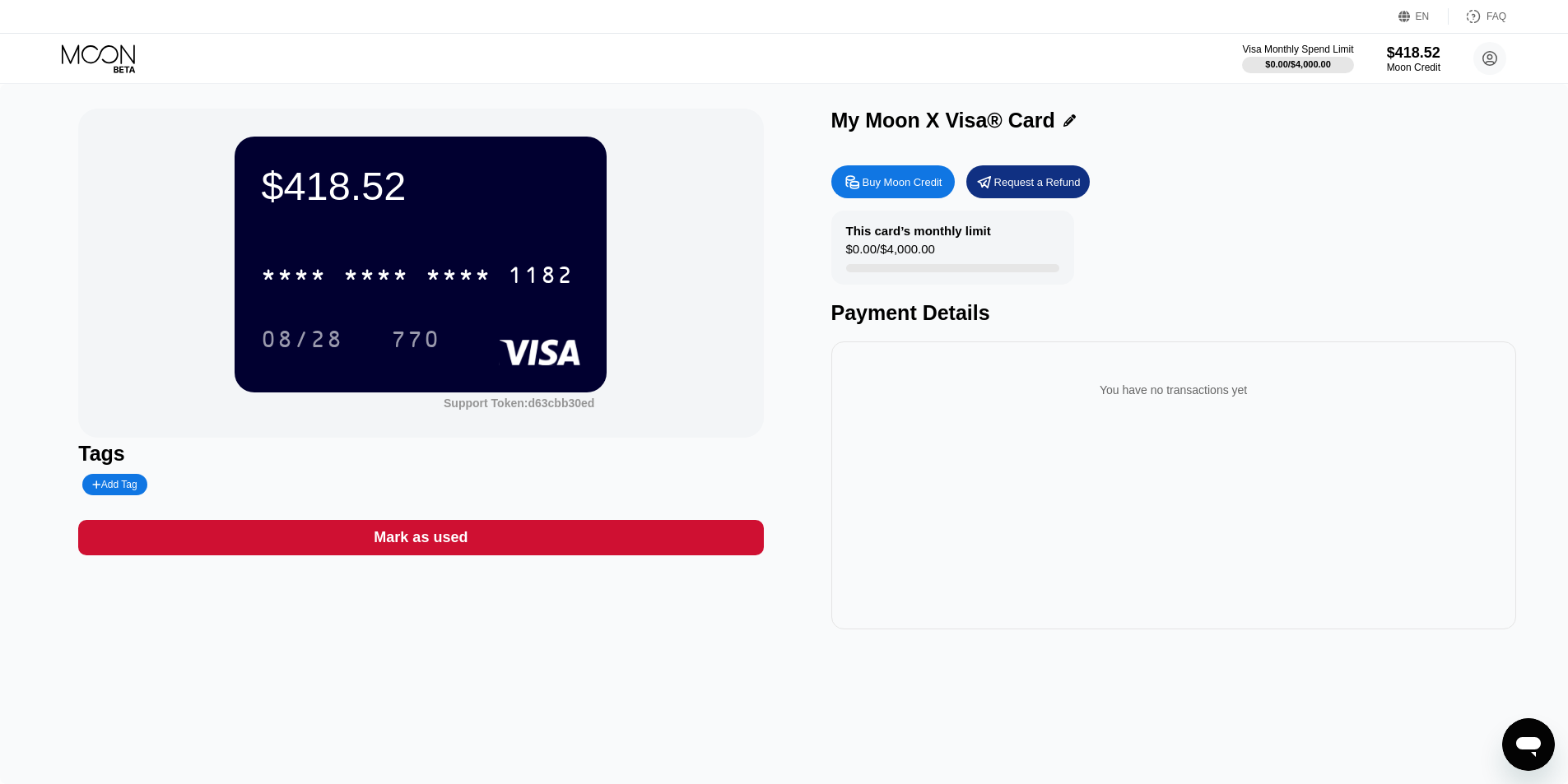
click at [94, 58] on icon at bounding box center [100, 59] width 76 height 29
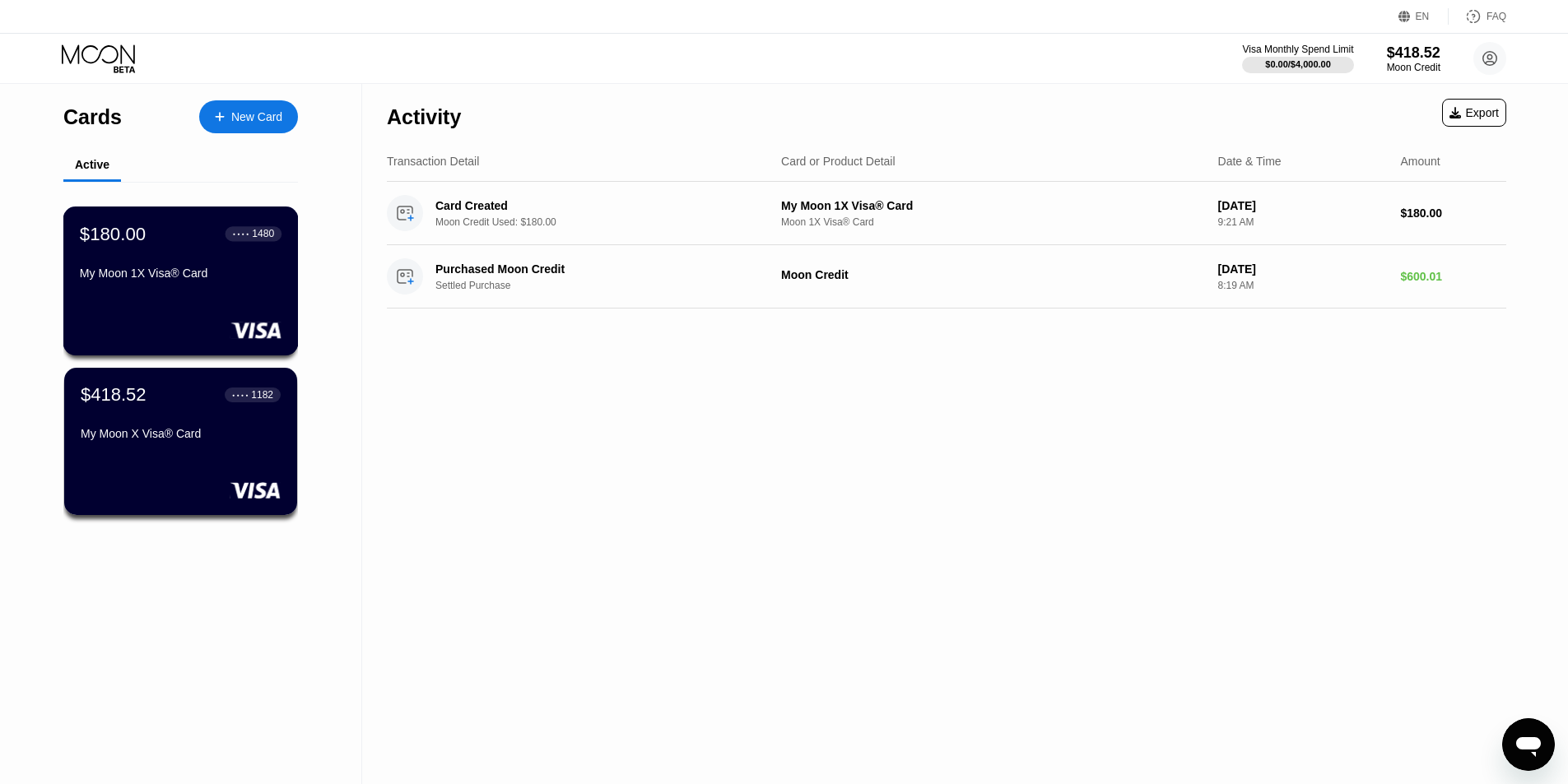
click at [172, 276] on div "My Moon 1X Visa® Card" at bounding box center [181, 273] width 201 height 14
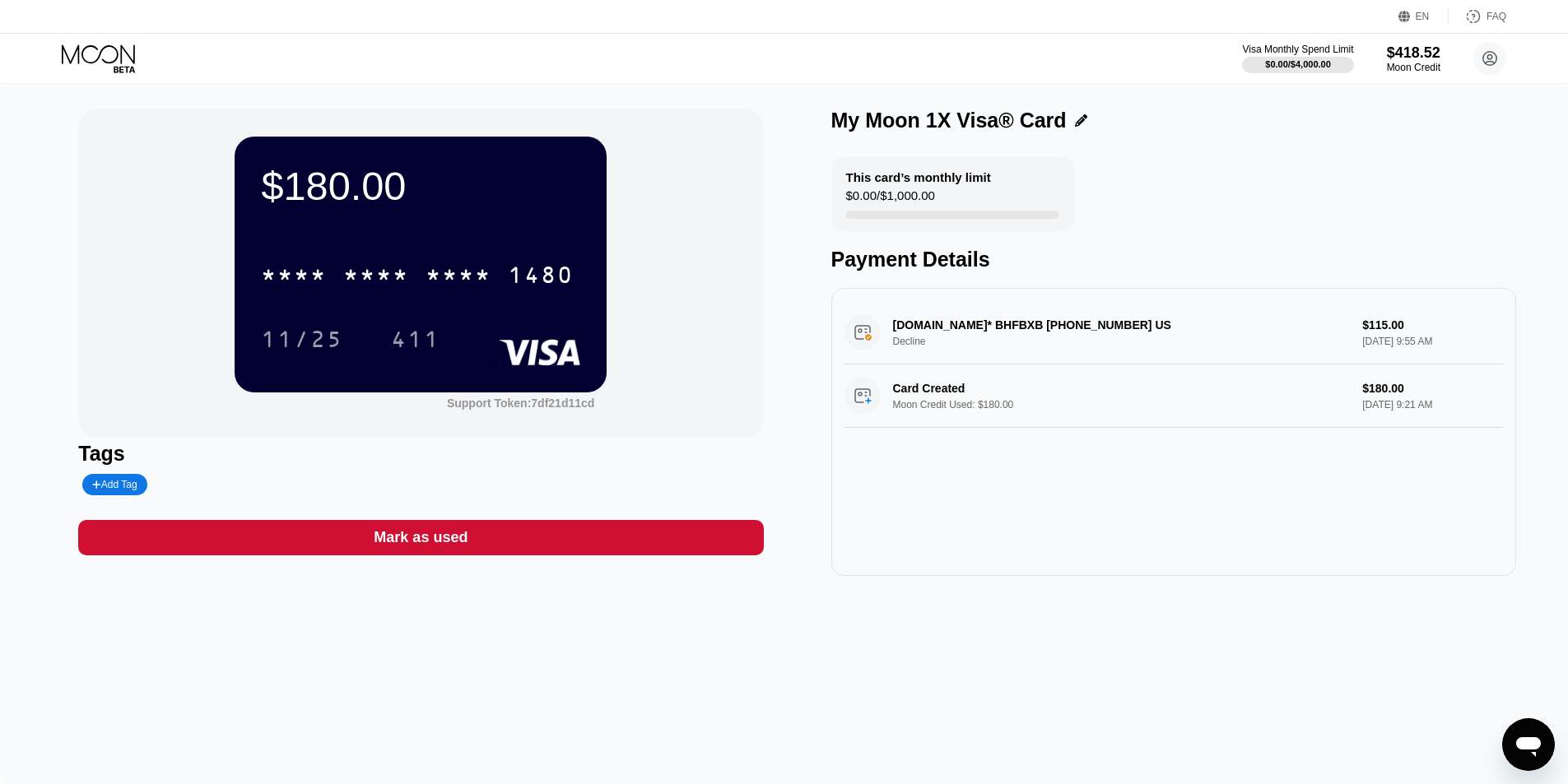
click at [77, 51] on icon at bounding box center [100, 59] width 76 height 29
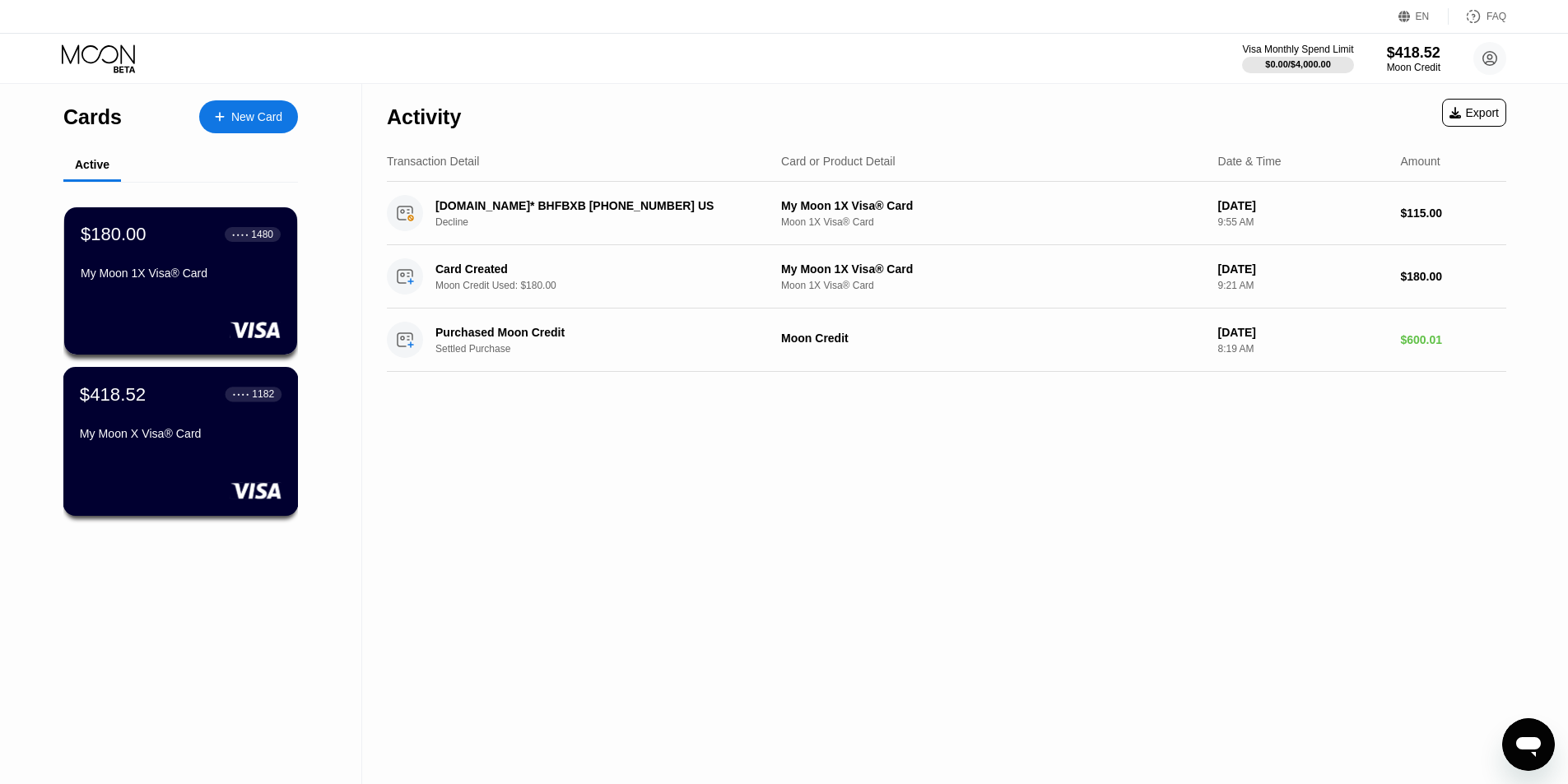
click at [141, 417] on div "$418.52 ● ● ● ● 1182 My Moon X Visa® Card" at bounding box center [181, 416] width 201 height 64
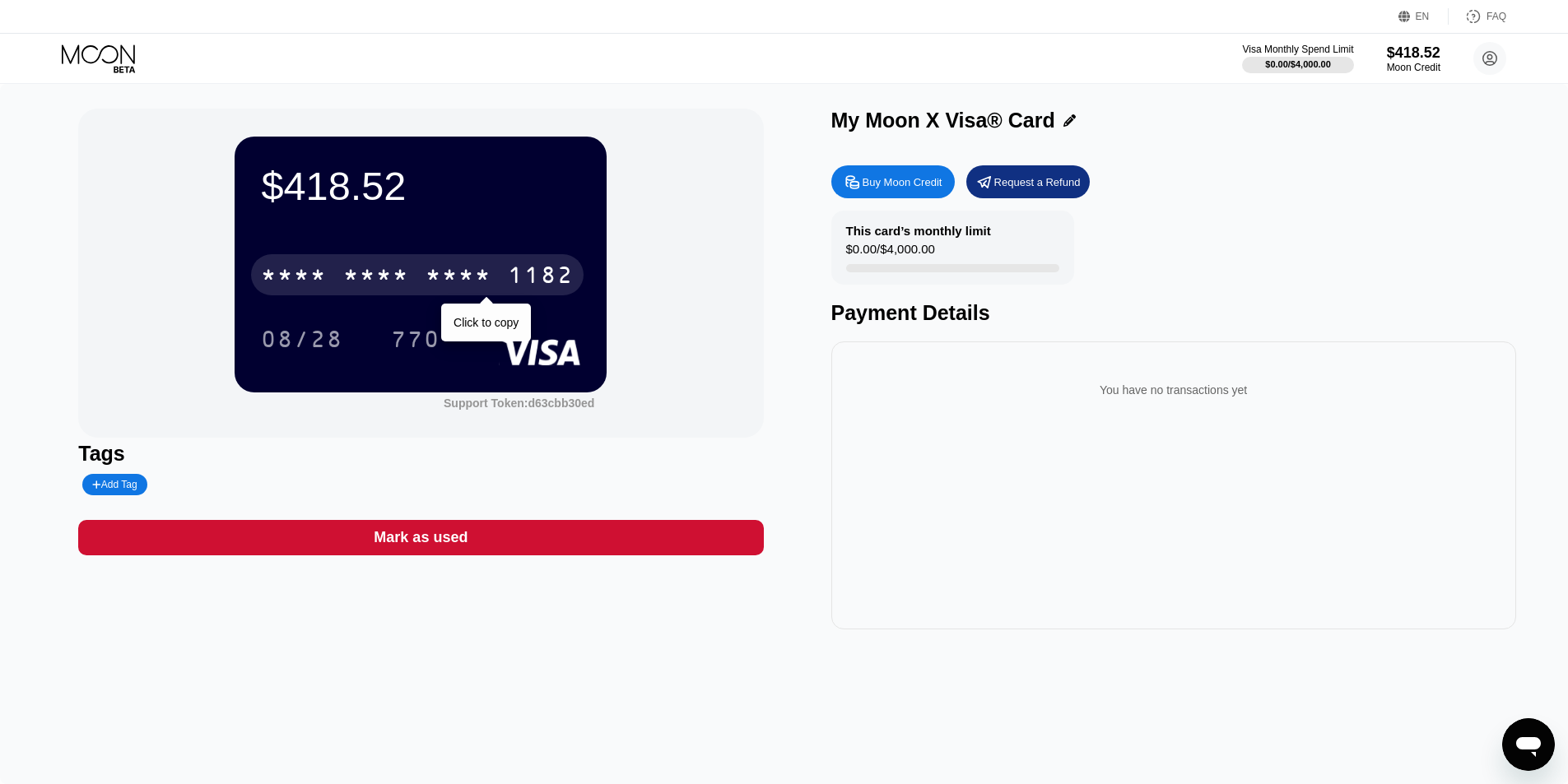
click at [404, 273] on div "* * * *" at bounding box center [376, 277] width 66 height 26
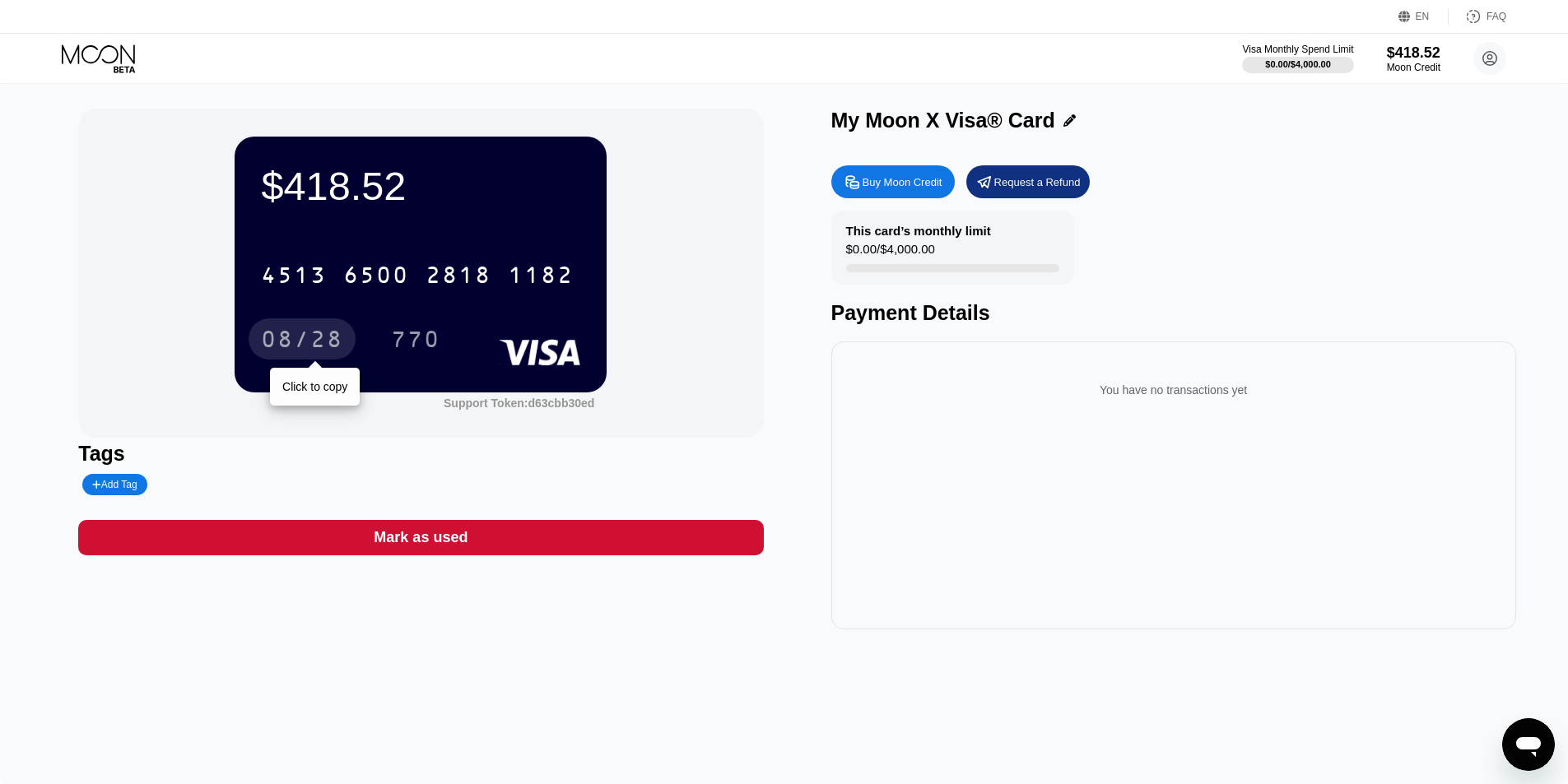
click at [330, 349] on div "08/28" at bounding box center [302, 341] width 83 height 26
click at [75, 52] on icon at bounding box center [98, 54] width 74 height 19
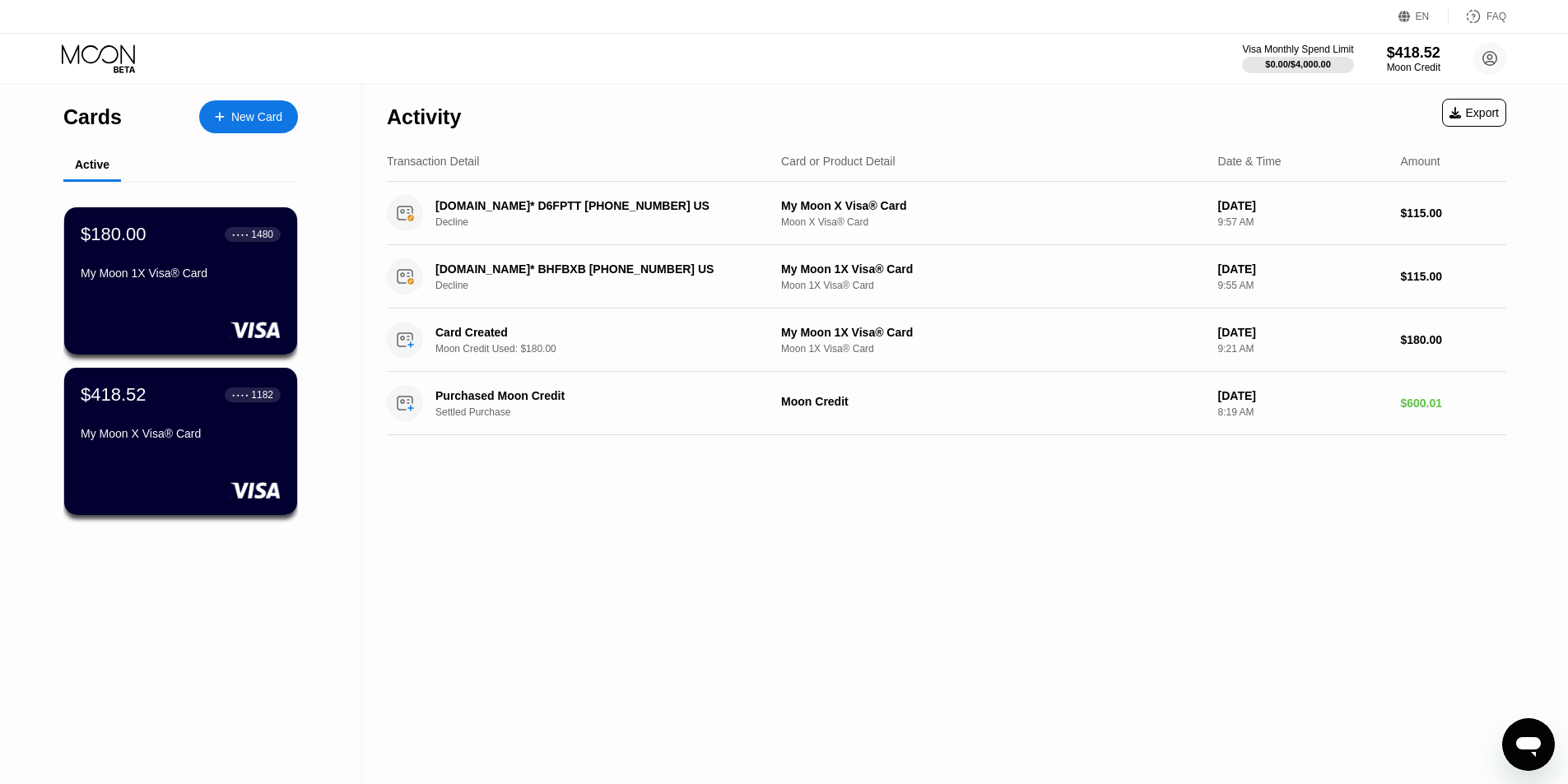
click at [124, 61] on icon at bounding box center [100, 59] width 76 height 29
click at [1423, 49] on div "$418.52" at bounding box center [1414, 52] width 55 height 17
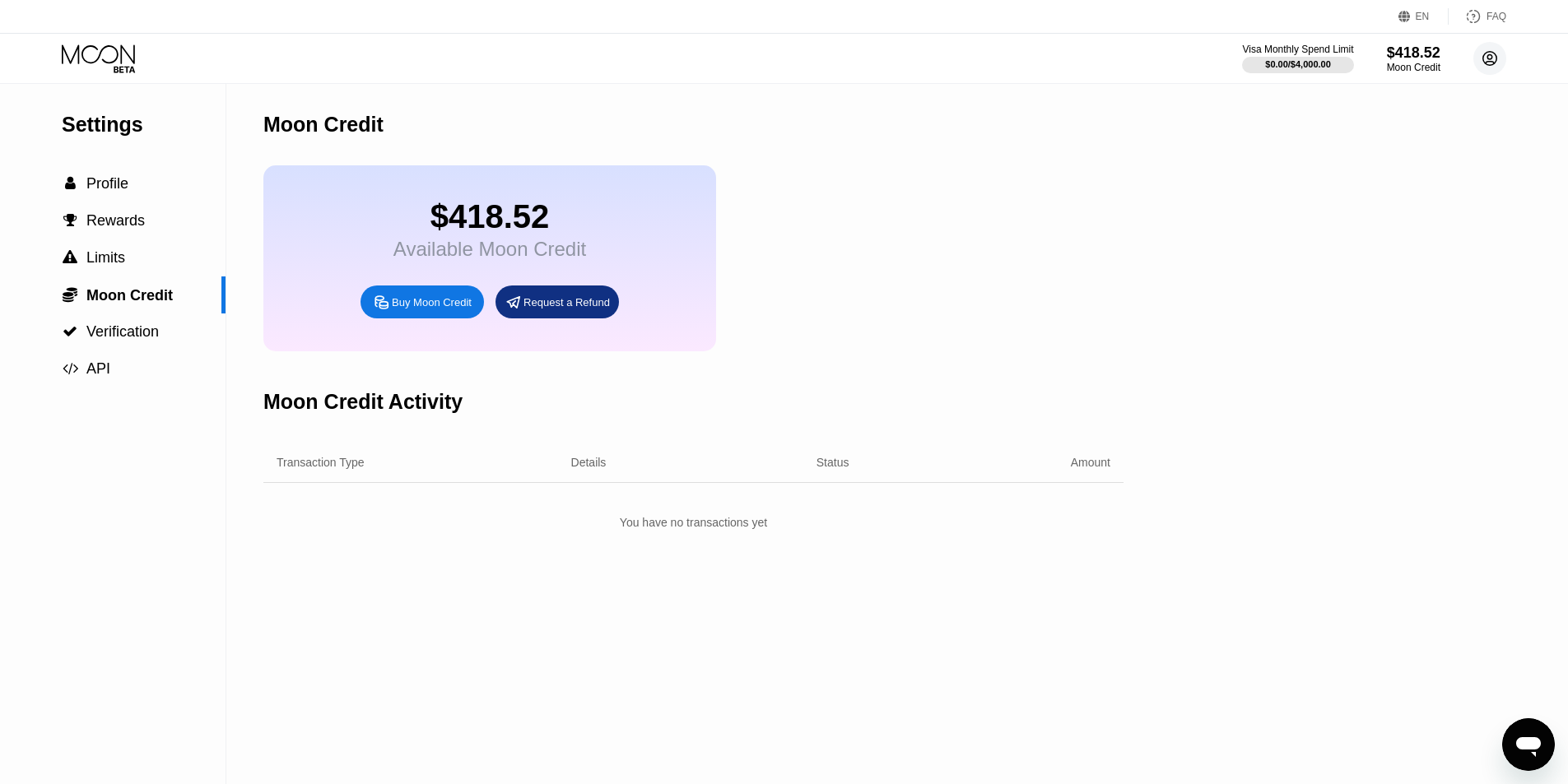
click at [1494, 51] on circle at bounding box center [1490, 58] width 33 height 33
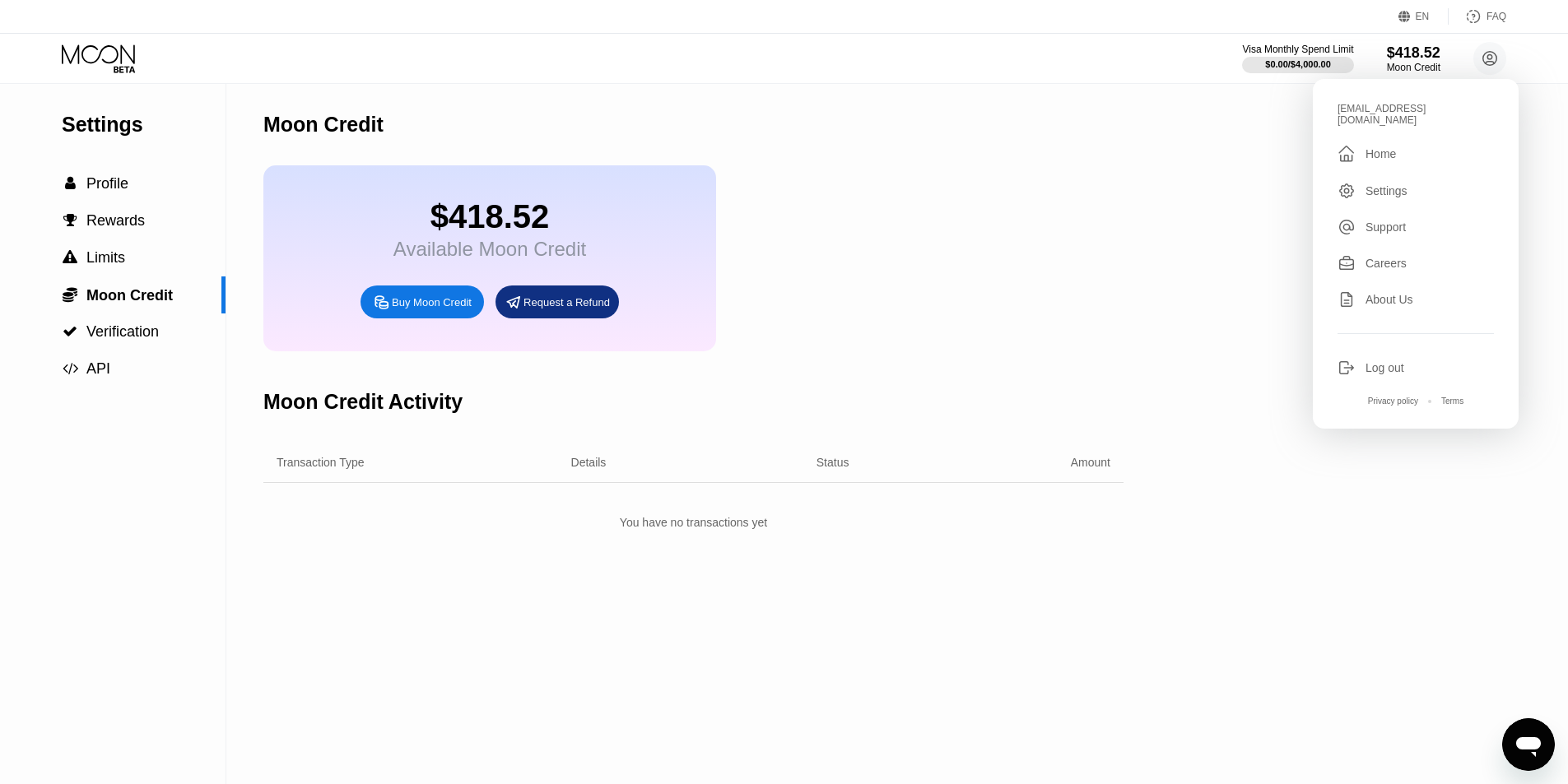
click at [1387, 361] on div "Log out" at bounding box center [1385, 368] width 39 height 14
